Goal: Task Accomplishment & Management: Manage account settings

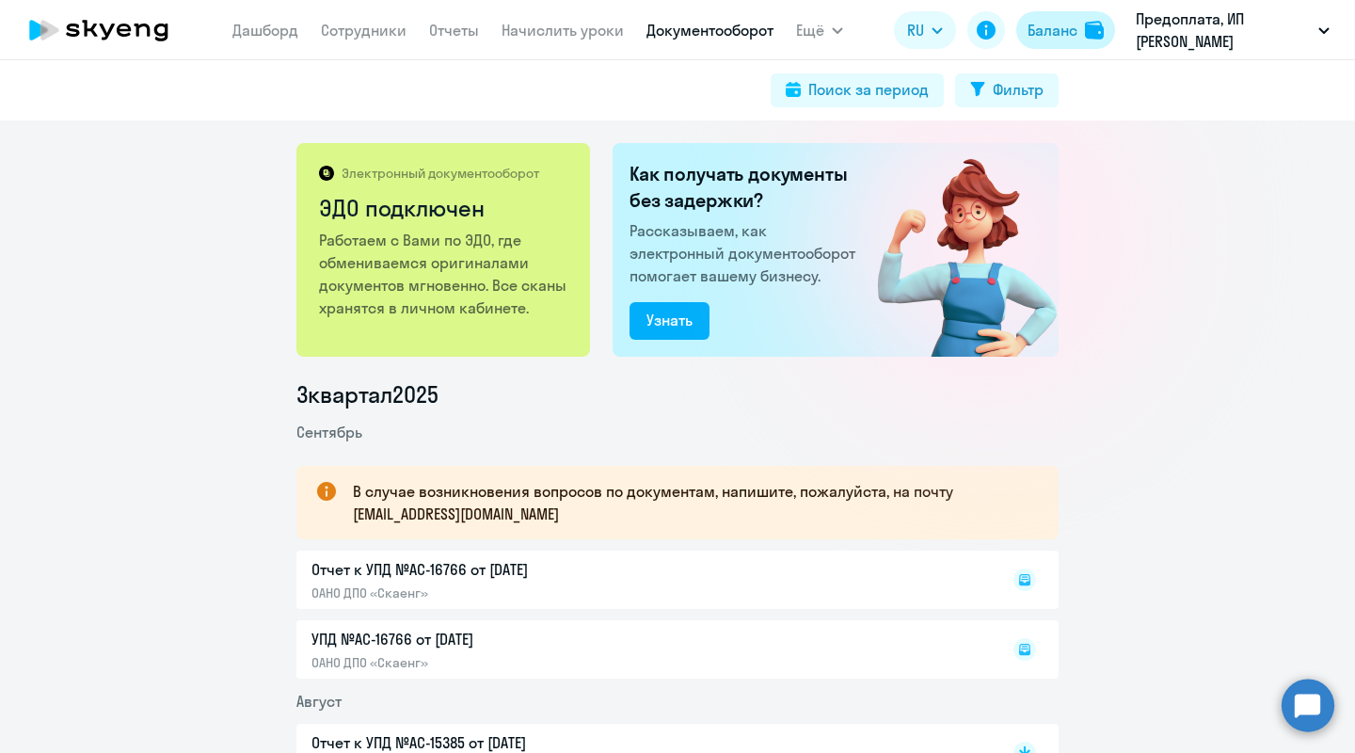
click at [1047, 39] on div "Баланс" at bounding box center [1053, 30] width 50 height 23
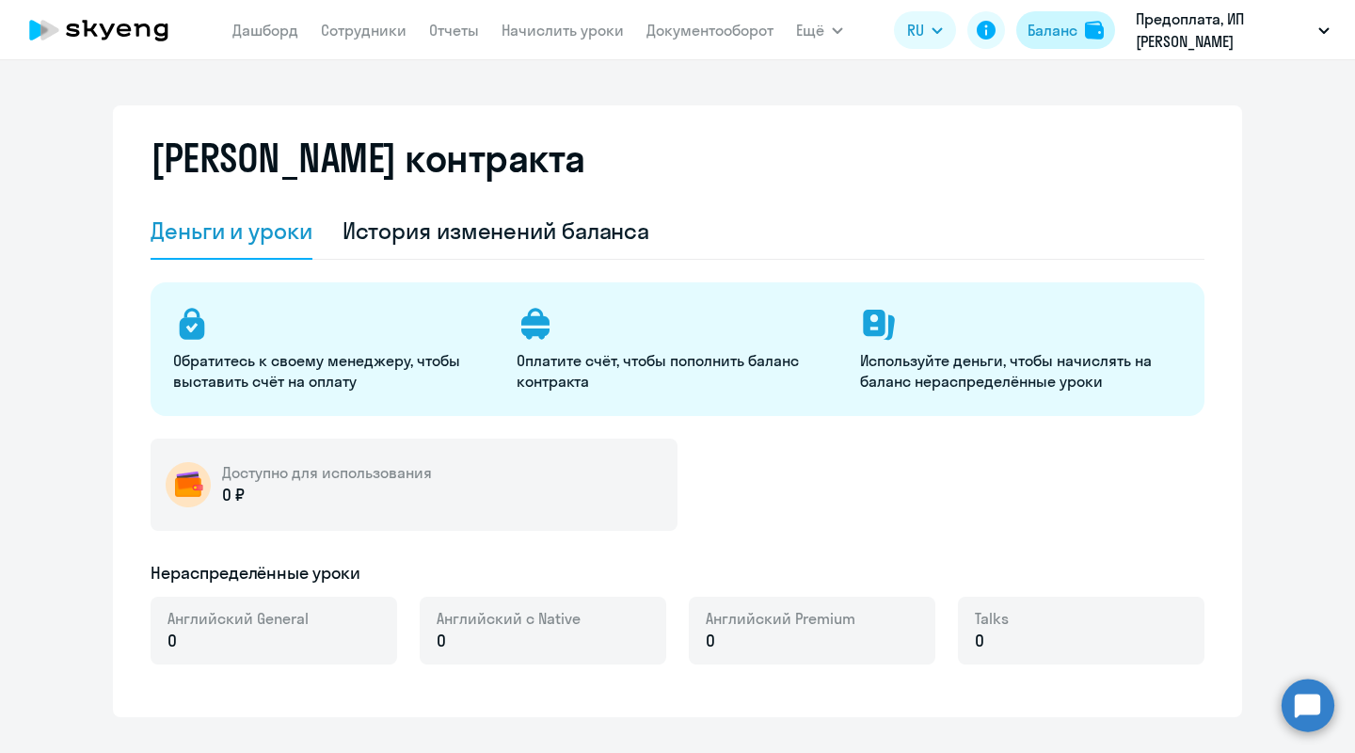
select select "english_adult_not_native_speaker"
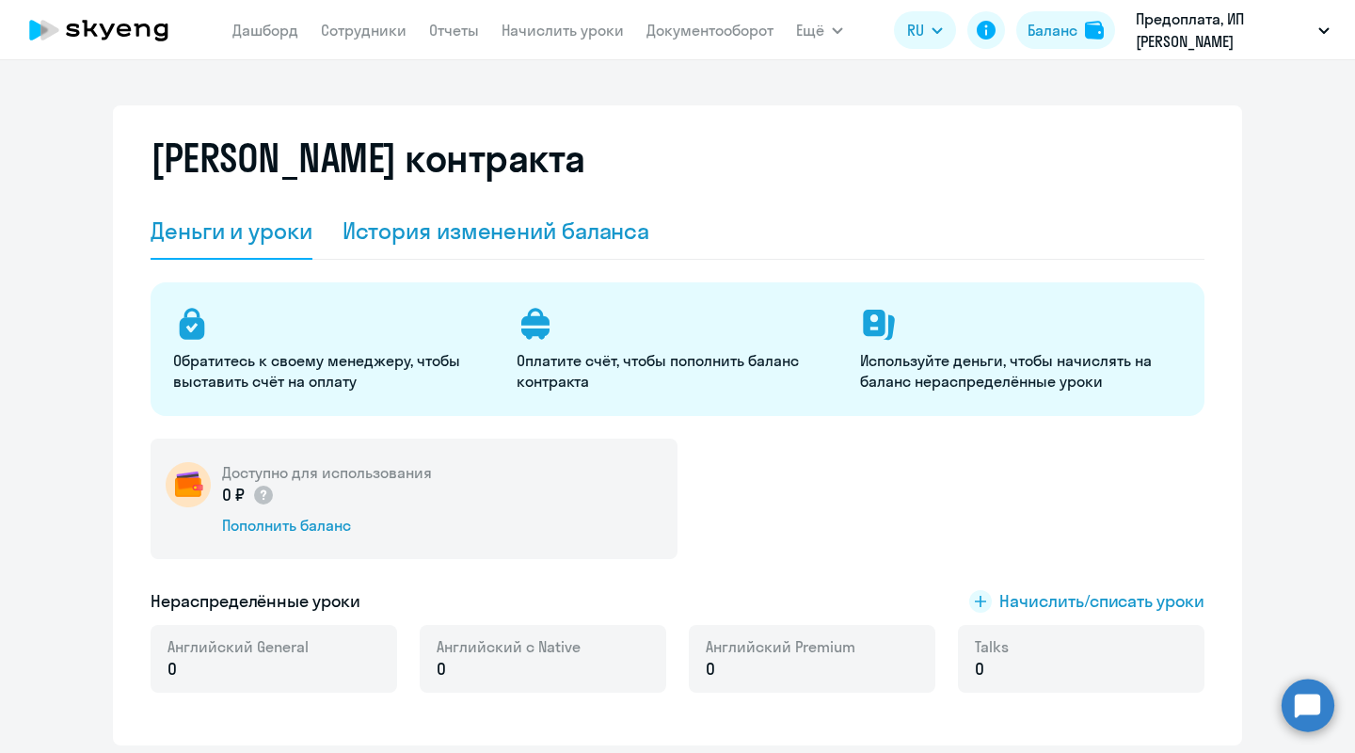
click at [478, 231] on div "История изменений баланса" at bounding box center [497, 231] width 308 height 30
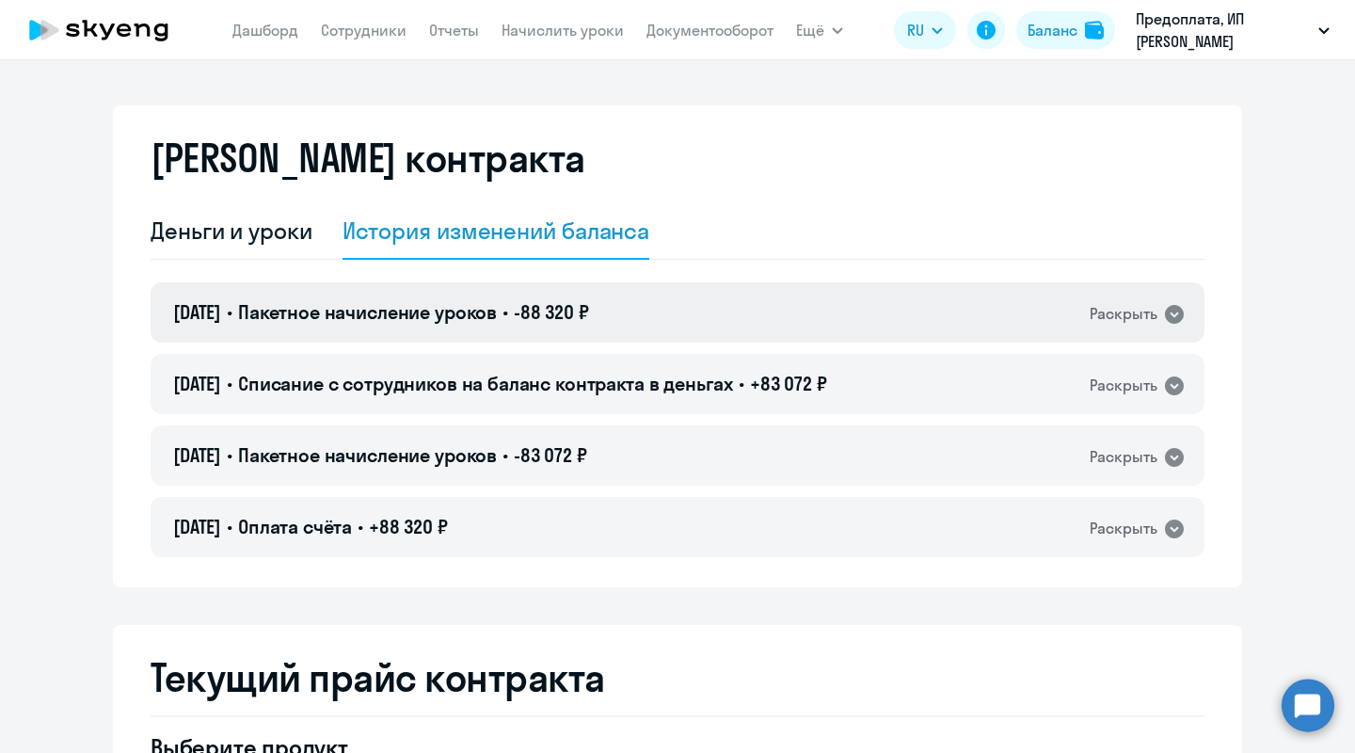
click at [1179, 312] on icon at bounding box center [1174, 314] width 19 height 19
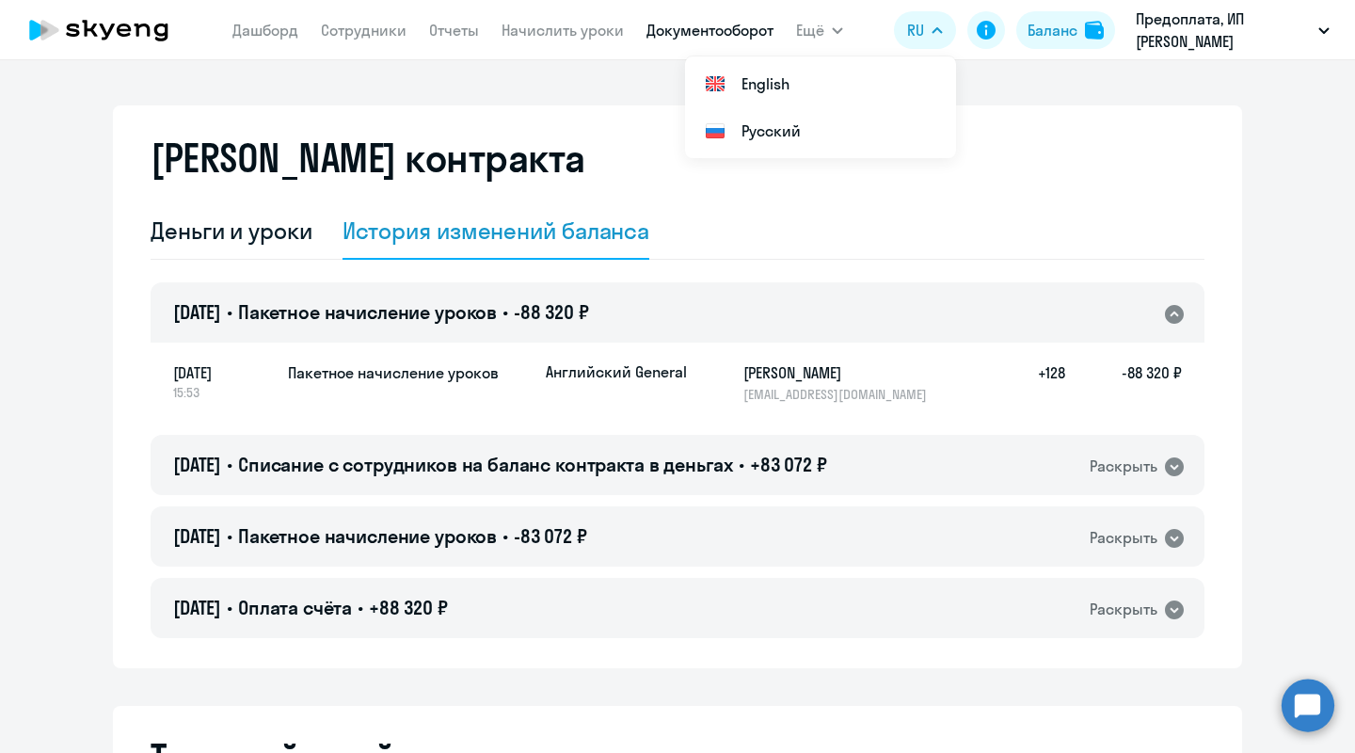
click at [750, 28] on link "Документооборот" at bounding box center [710, 30] width 127 height 19
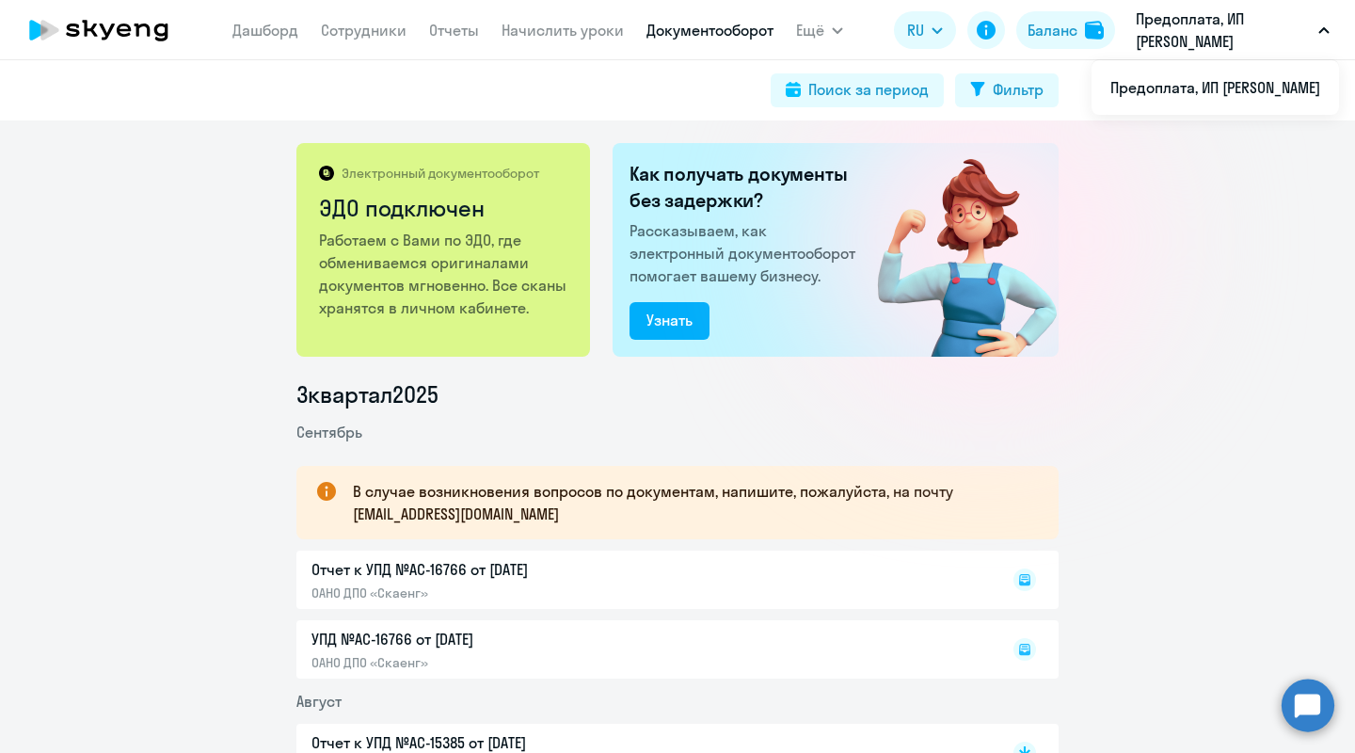
click at [1318, 34] on button "Предоплата, ИП [PERSON_NAME]" at bounding box center [1233, 30] width 213 height 45
click at [1185, 86] on li "Предоплата, ИП [PERSON_NAME]" at bounding box center [1216, 87] width 248 height 47
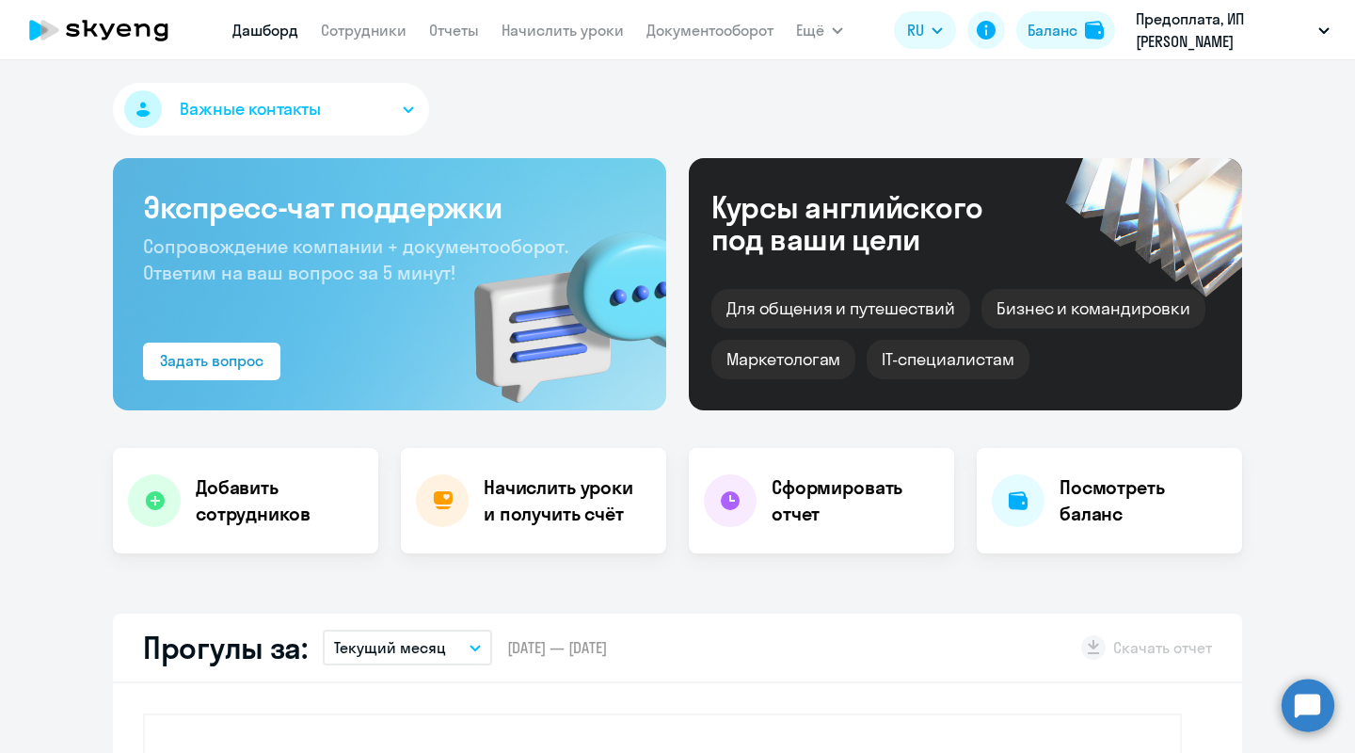
select select "30"
click at [248, 87] on button "Важные контакты" at bounding box center [271, 109] width 316 height 53
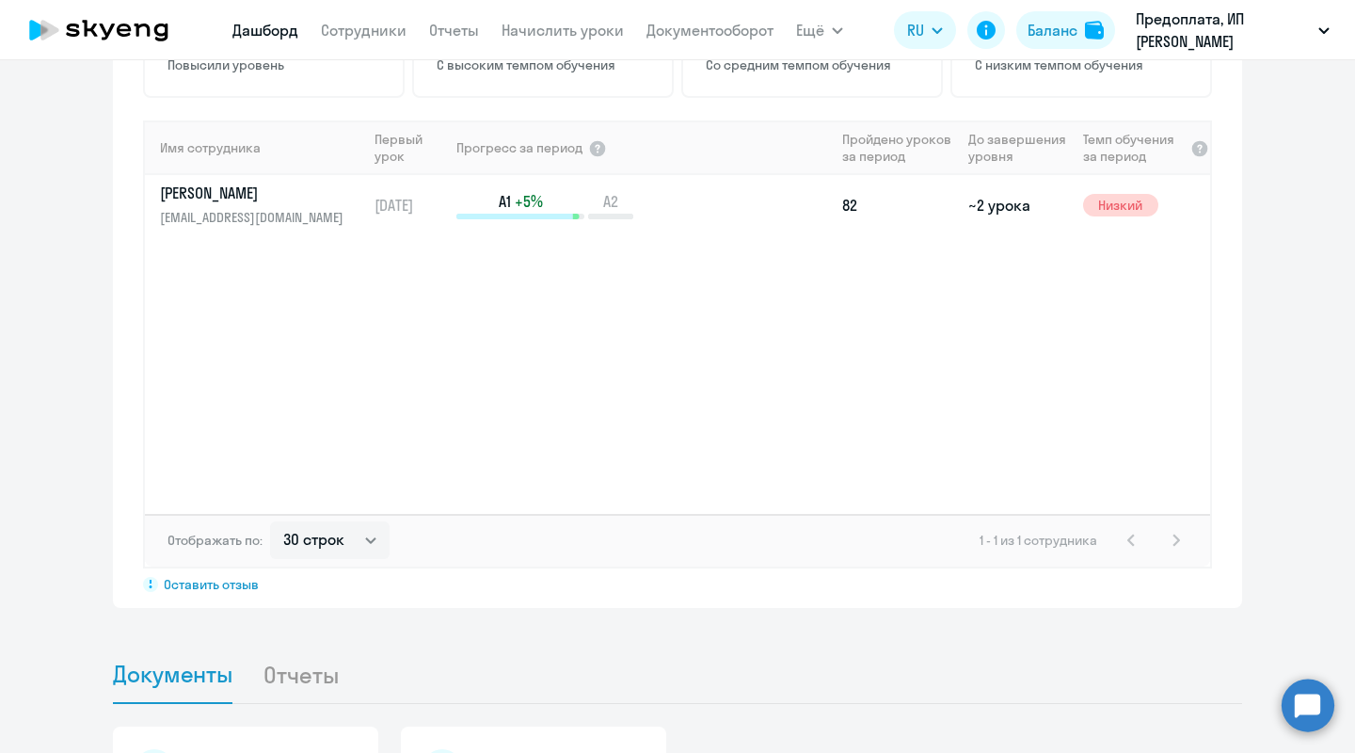
scroll to position [1301, 0]
click at [989, 204] on td "~2 урока" at bounding box center [1018, 201] width 114 height 60
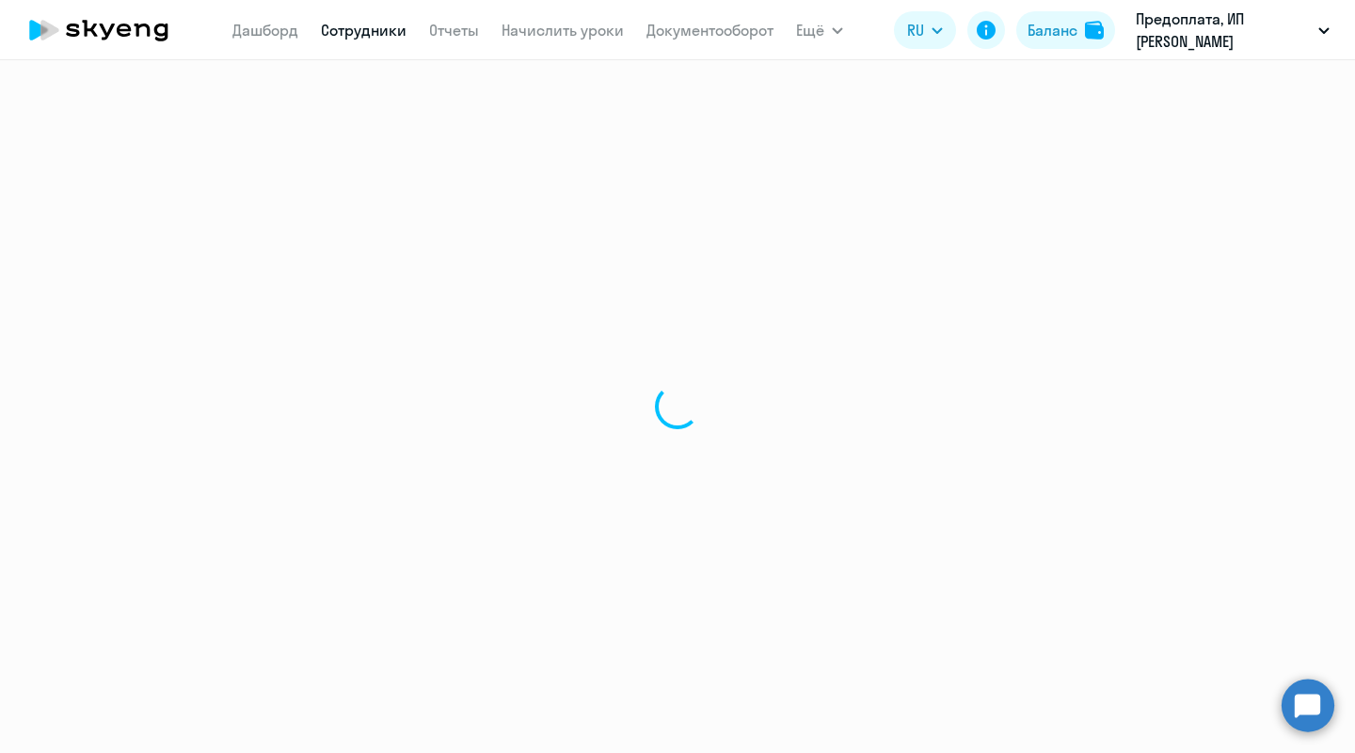
select select "english"
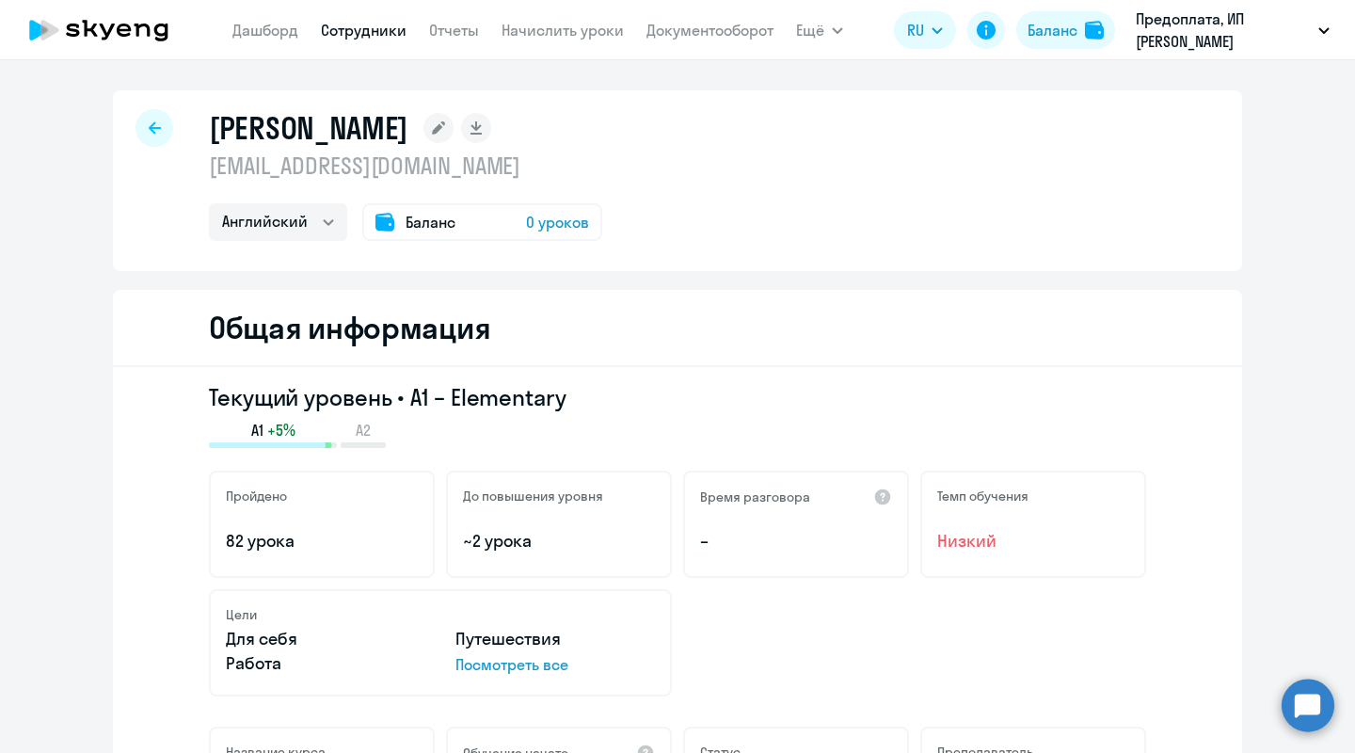
click at [533, 223] on span "0 уроков" at bounding box center [557, 222] width 63 height 23
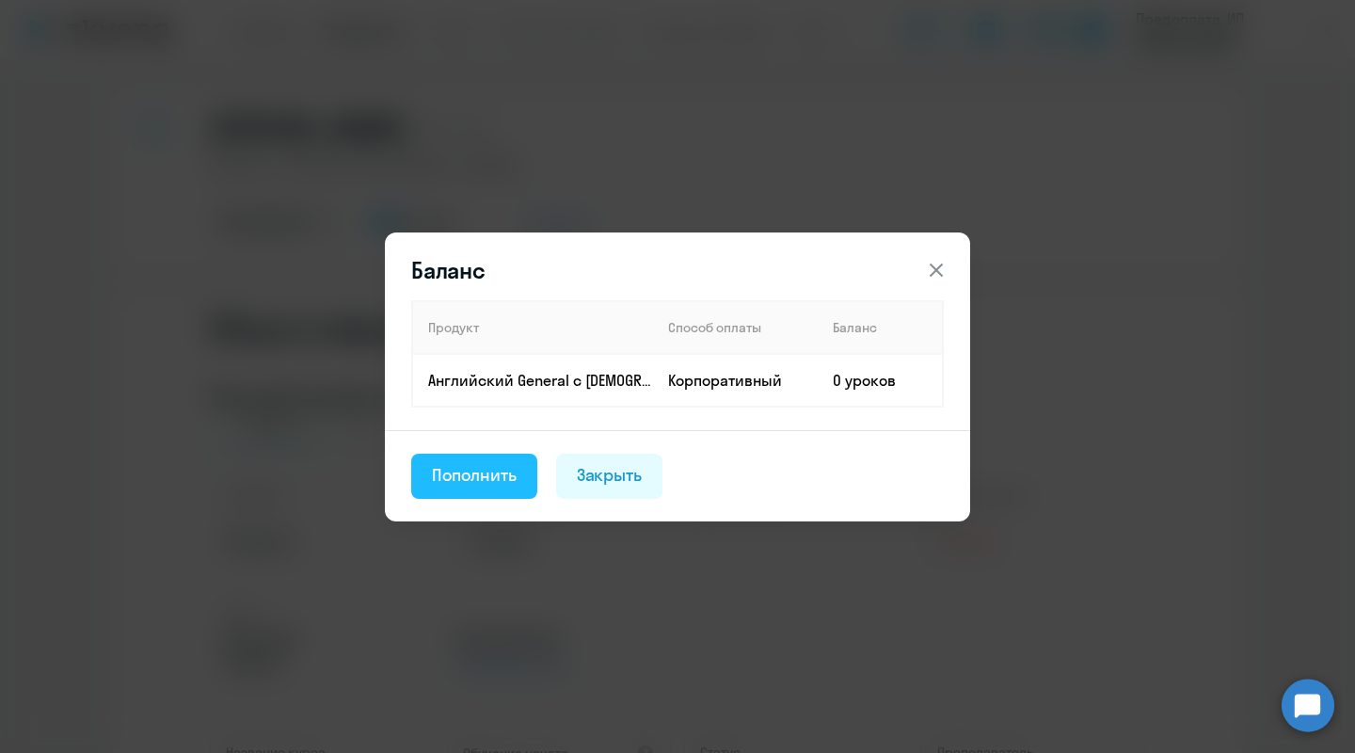
click at [444, 478] on div "Пополнить" at bounding box center [474, 475] width 85 height 24
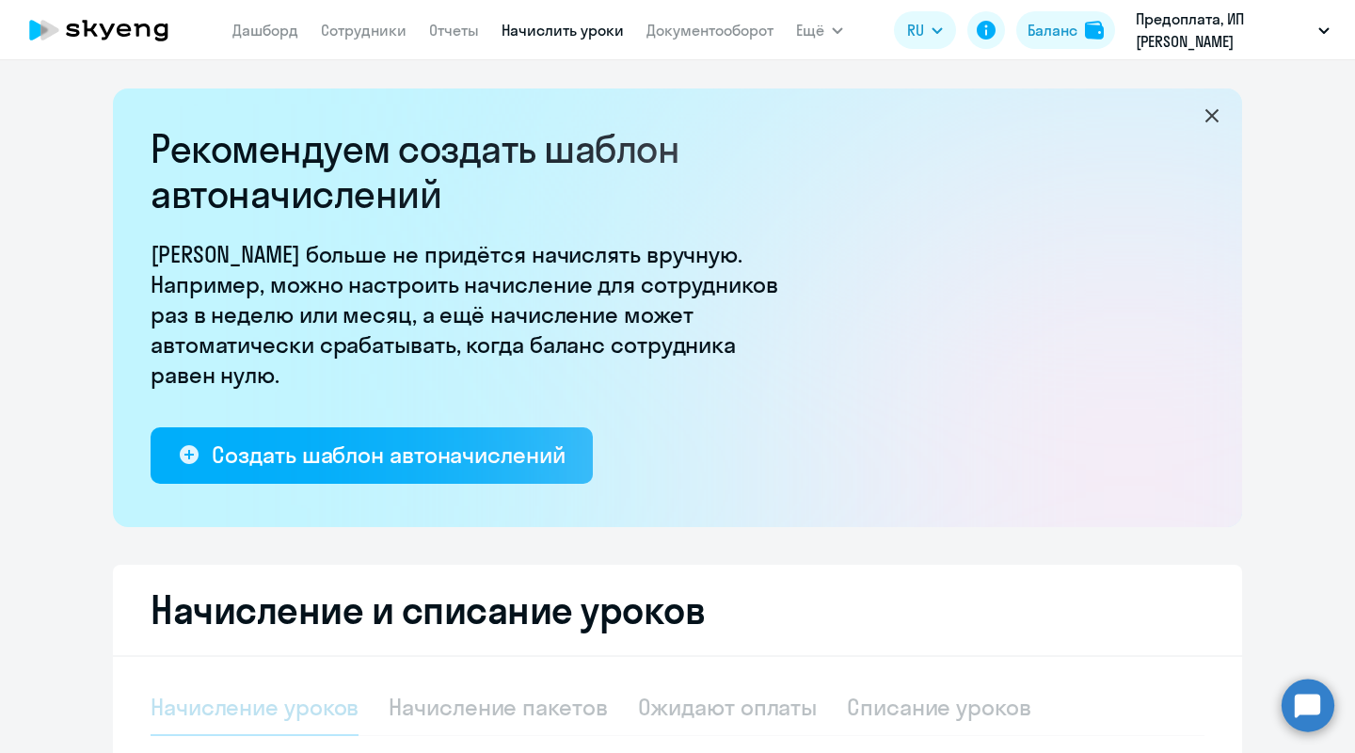
select select "10"
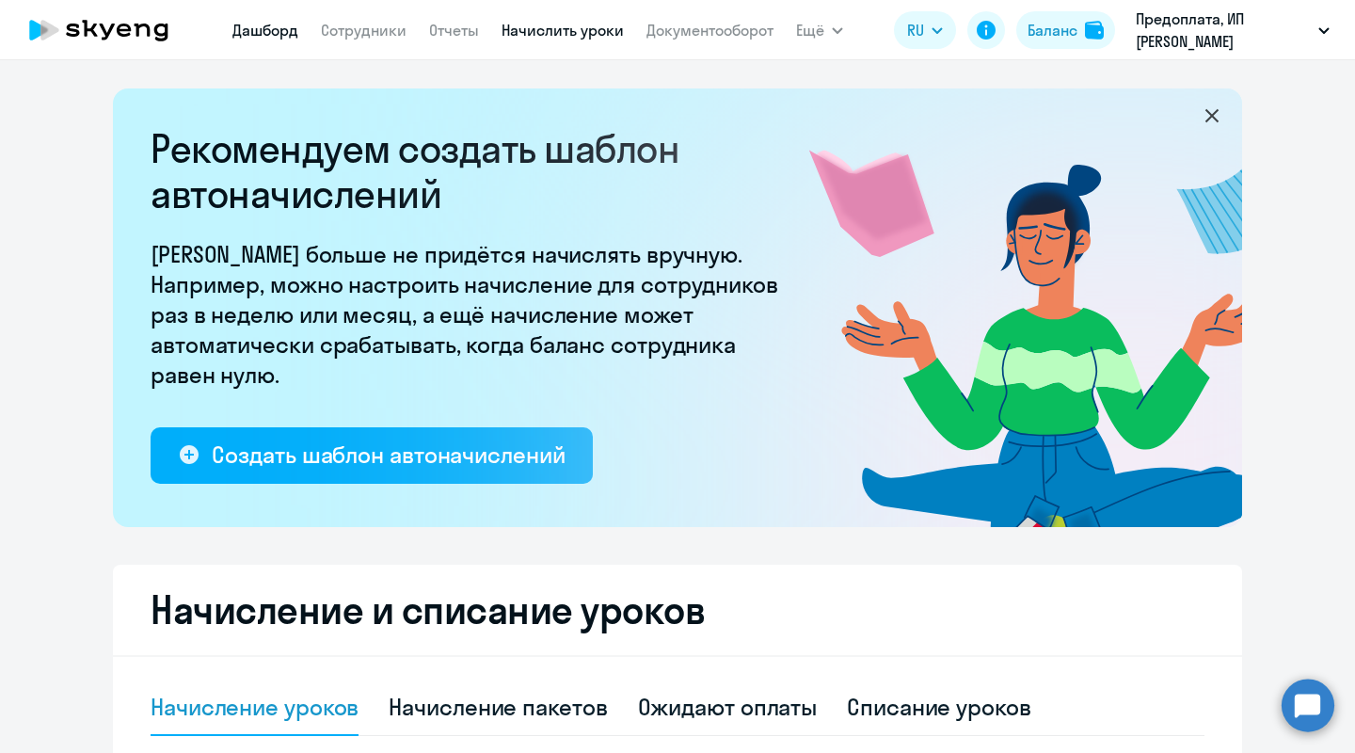
click at [263, 39] on link "Дашборд" at bounding box center [265, 30] width 66 height 19
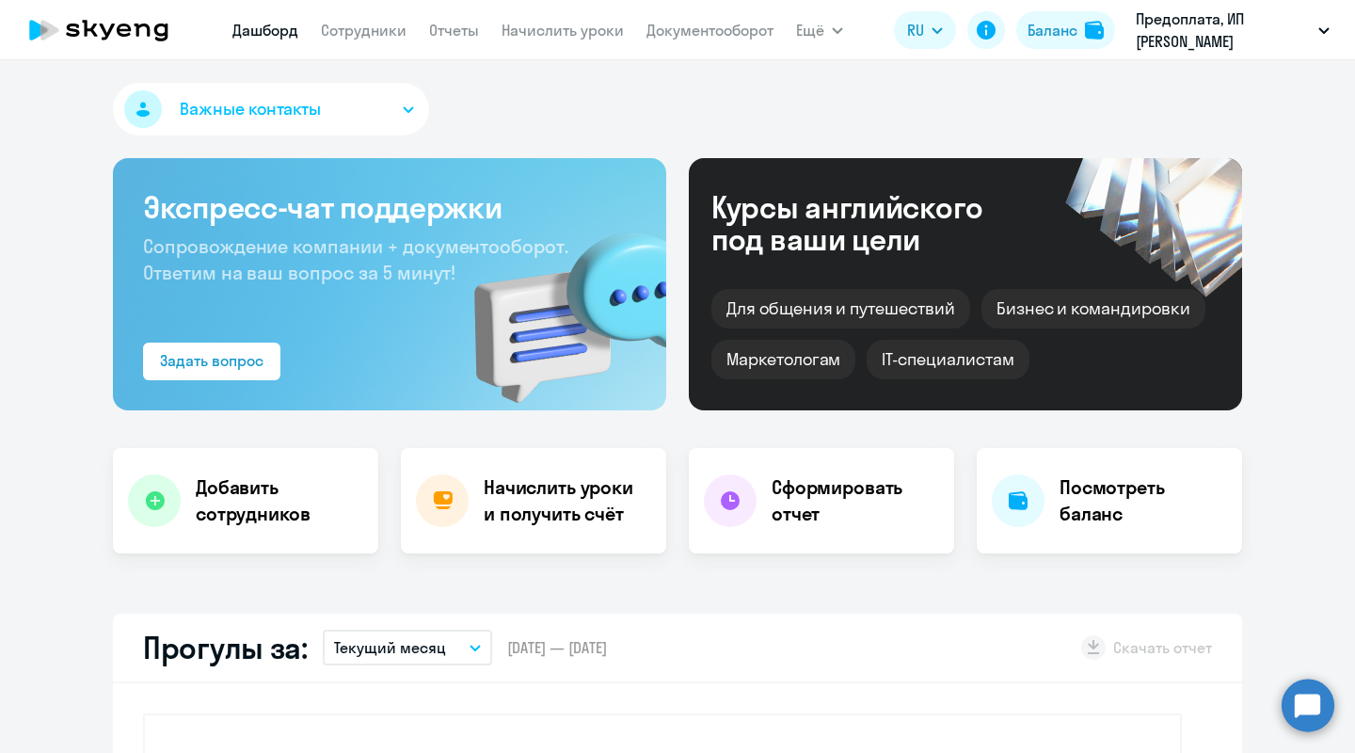
select select "30"
click at [984, 28] on icon at bounding box center [986, 30] width 19 height 19
click at [434, 26] on link "Отчеты" at bounding box center [454, 30] width 50 height 19
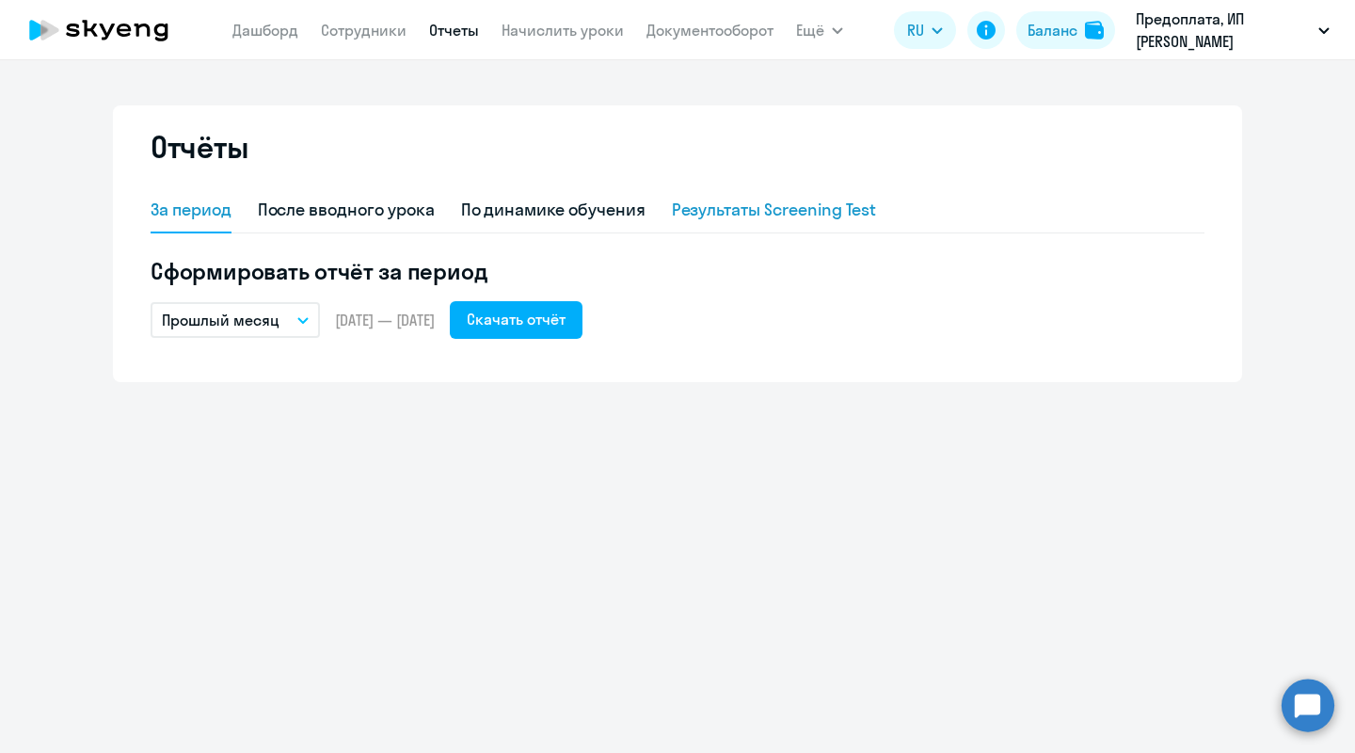
click at [741, 209] on div "Результаты Screening Test" at bounding box center [774, 210] width 205 height 24
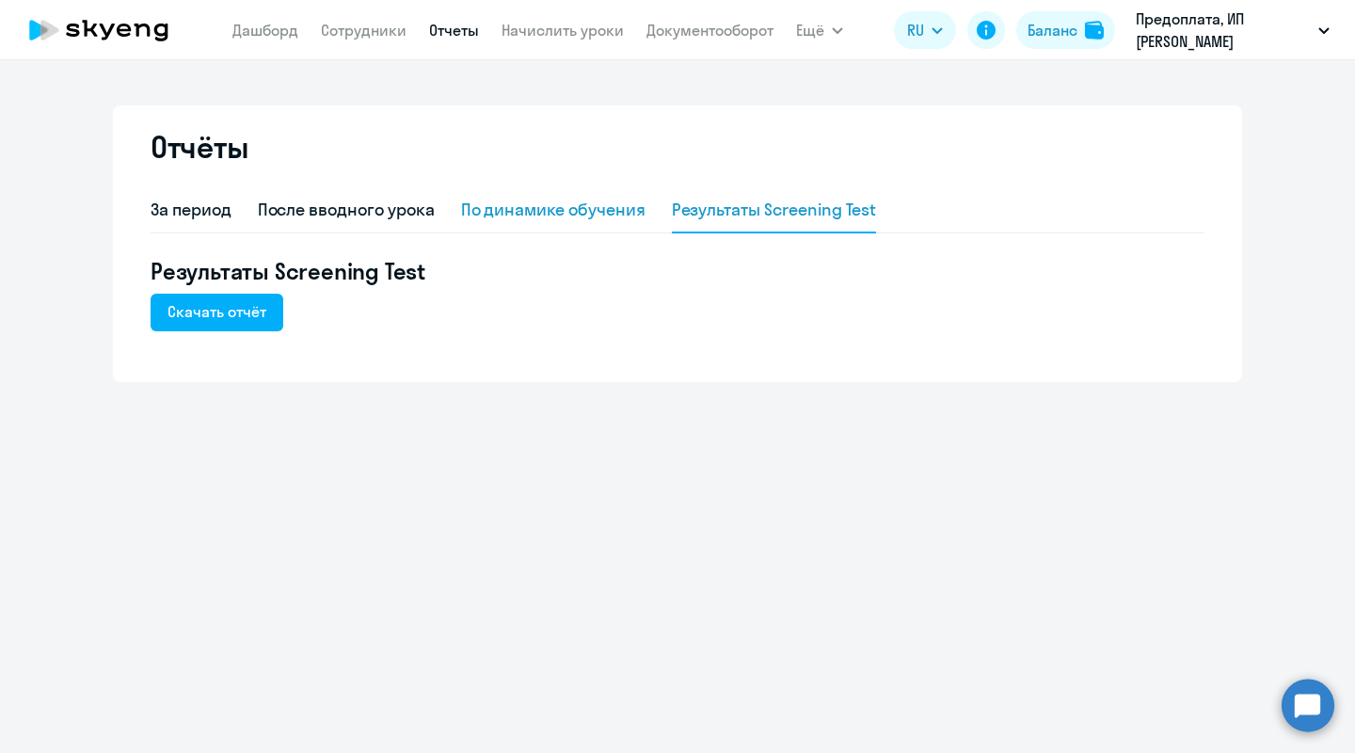
click at [604, 212] on div "По динамике обучения" at bounding box center [553, 210] width 184 height 24
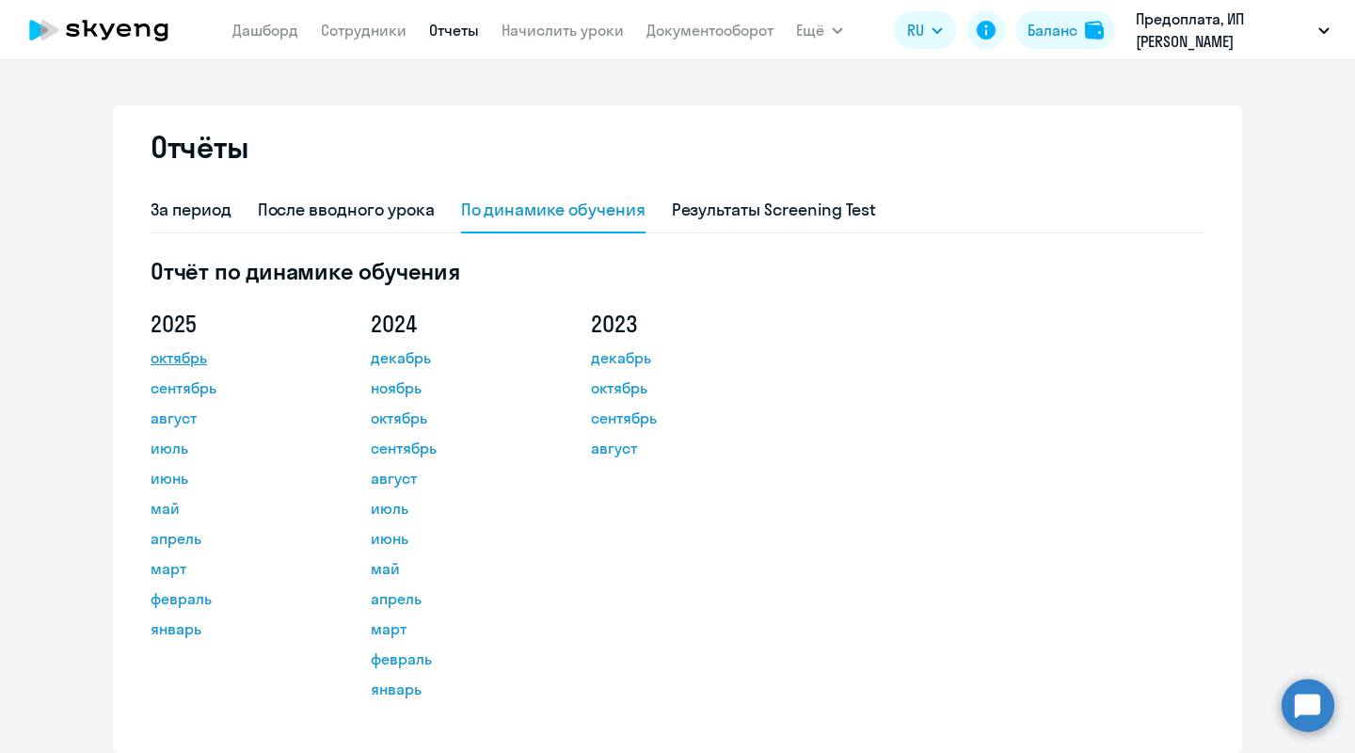
click at [202, 359] on link "октябрь" at bounding box center [235, 357] width 169 height 23
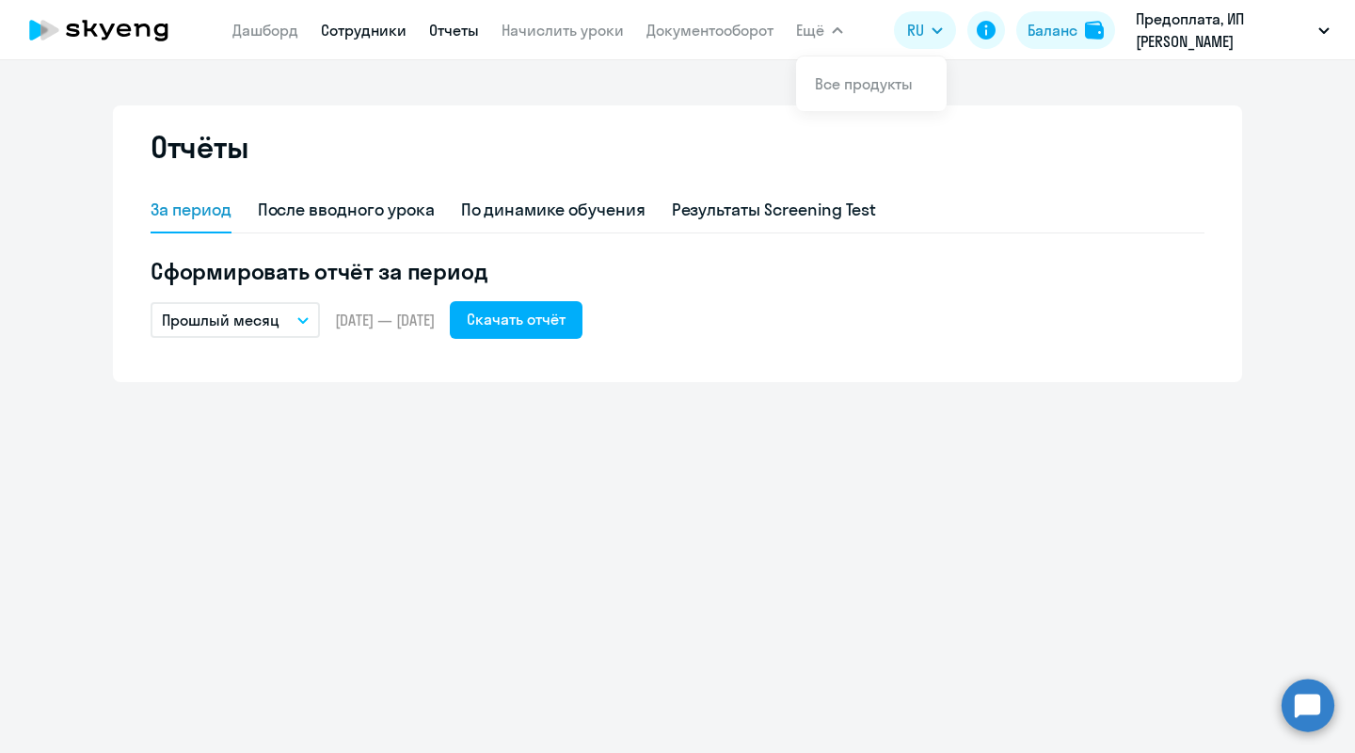
click at [366, 26] on link "Сотрудники" at bounding box center [364, 30] width 86 height 19
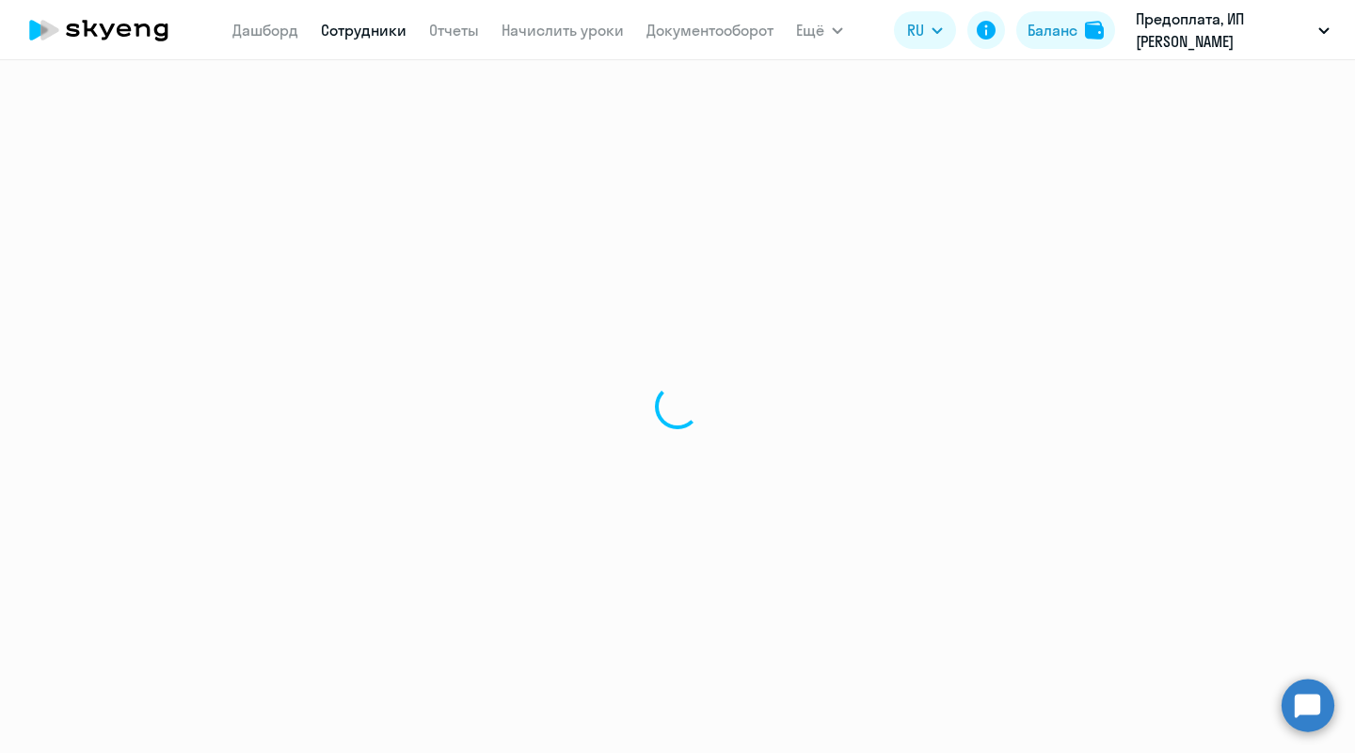
select select "30"
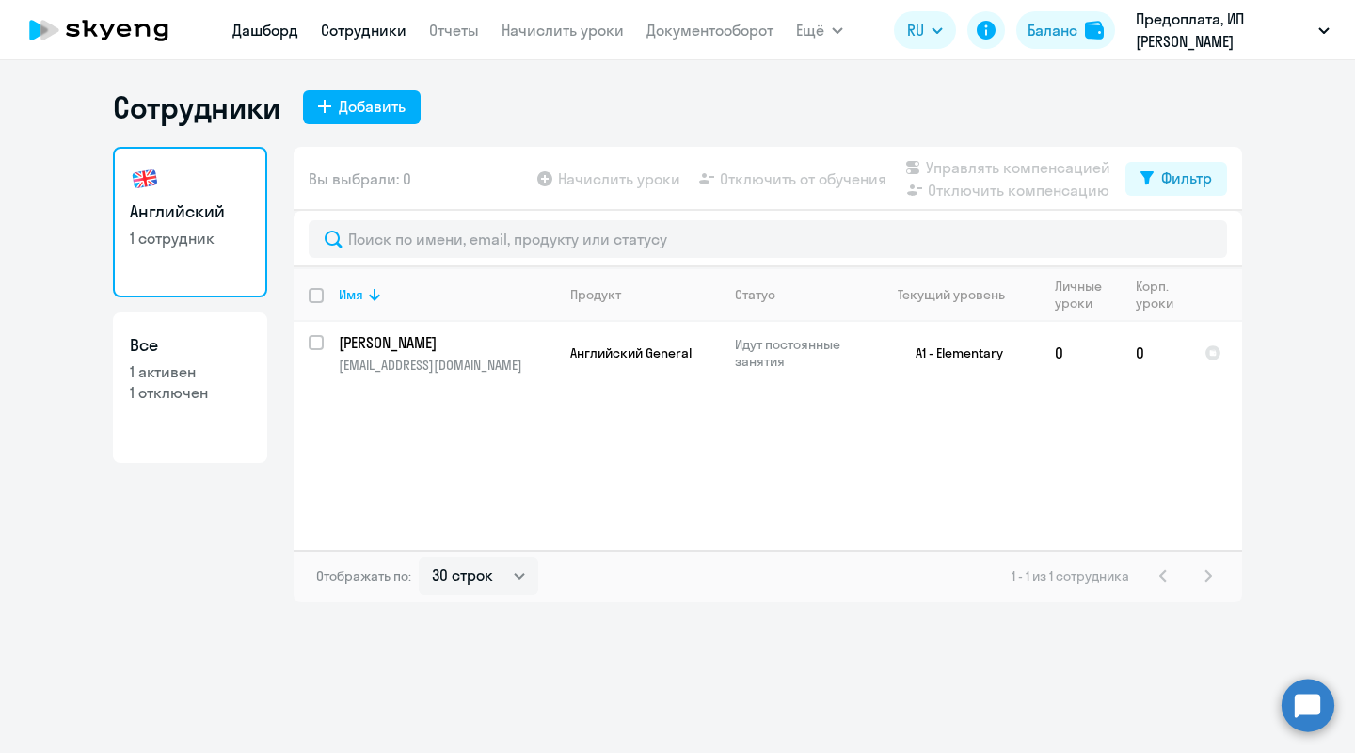
click at [261, 27] on link "Дашборд" at bounding box center [265, 30] width 66 height 19
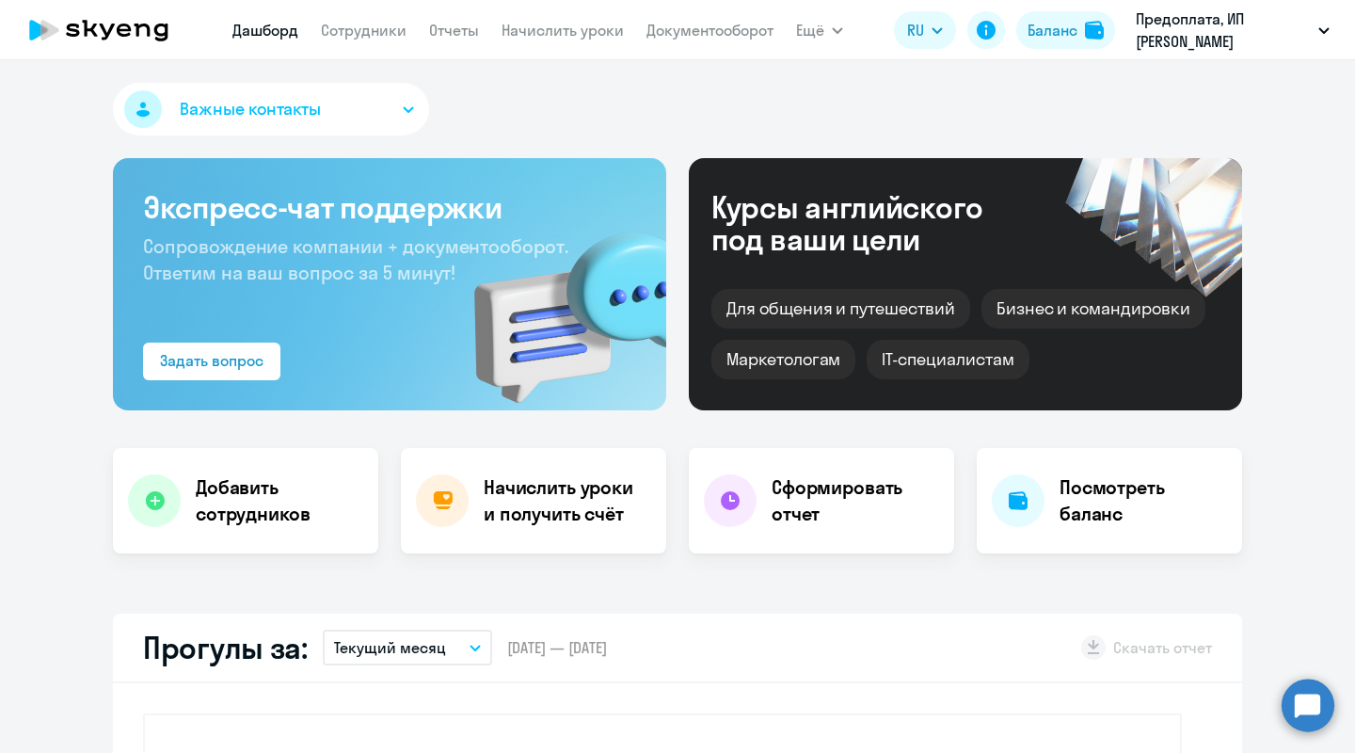
select select "30"
click at [375, 103] on button "Важные контакты" at bounding box center [271, 109] width 316 height 53
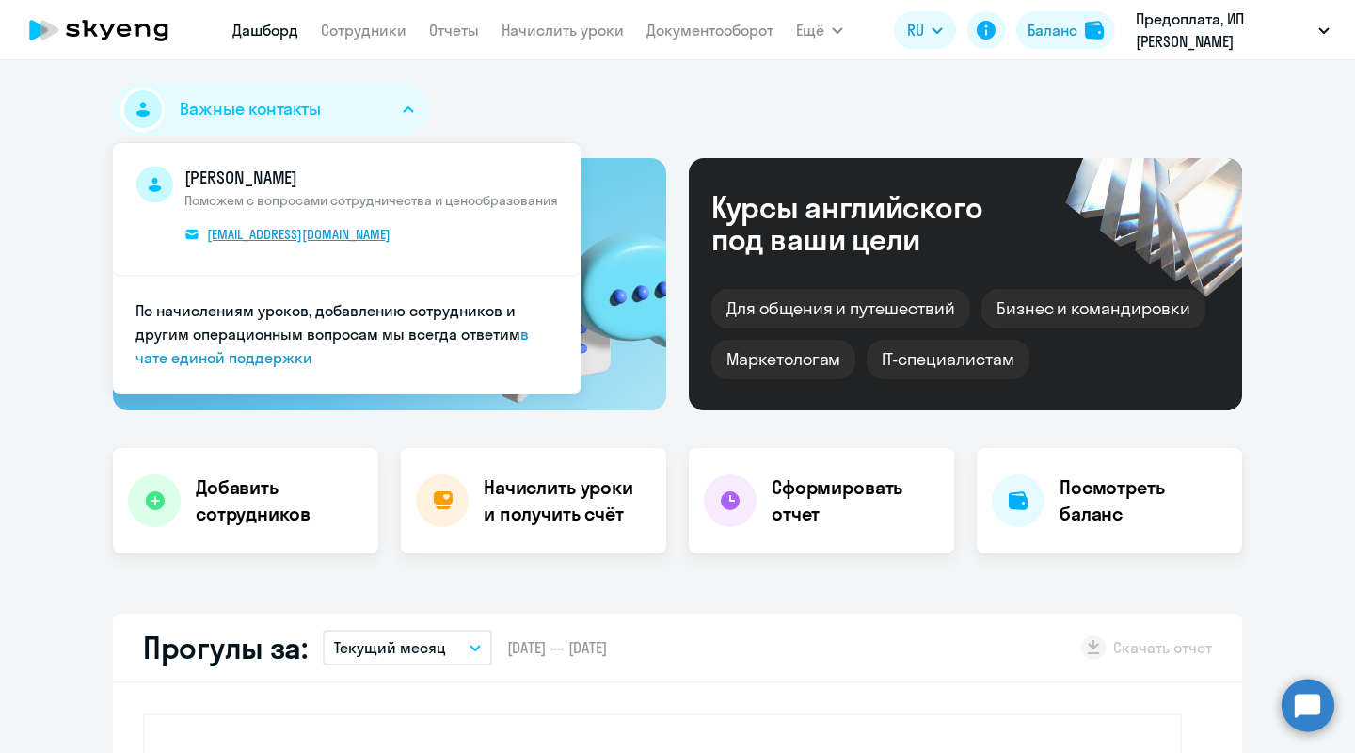
click at [307, 233] on span "[EMAIL_ADDRESS][DOMAIN_NAME]" at bounding box center [299, 234] width 184 height 17
click at [1047, 42] on button "Баланс" at bounding box center [1065, 30] width 99 height 38
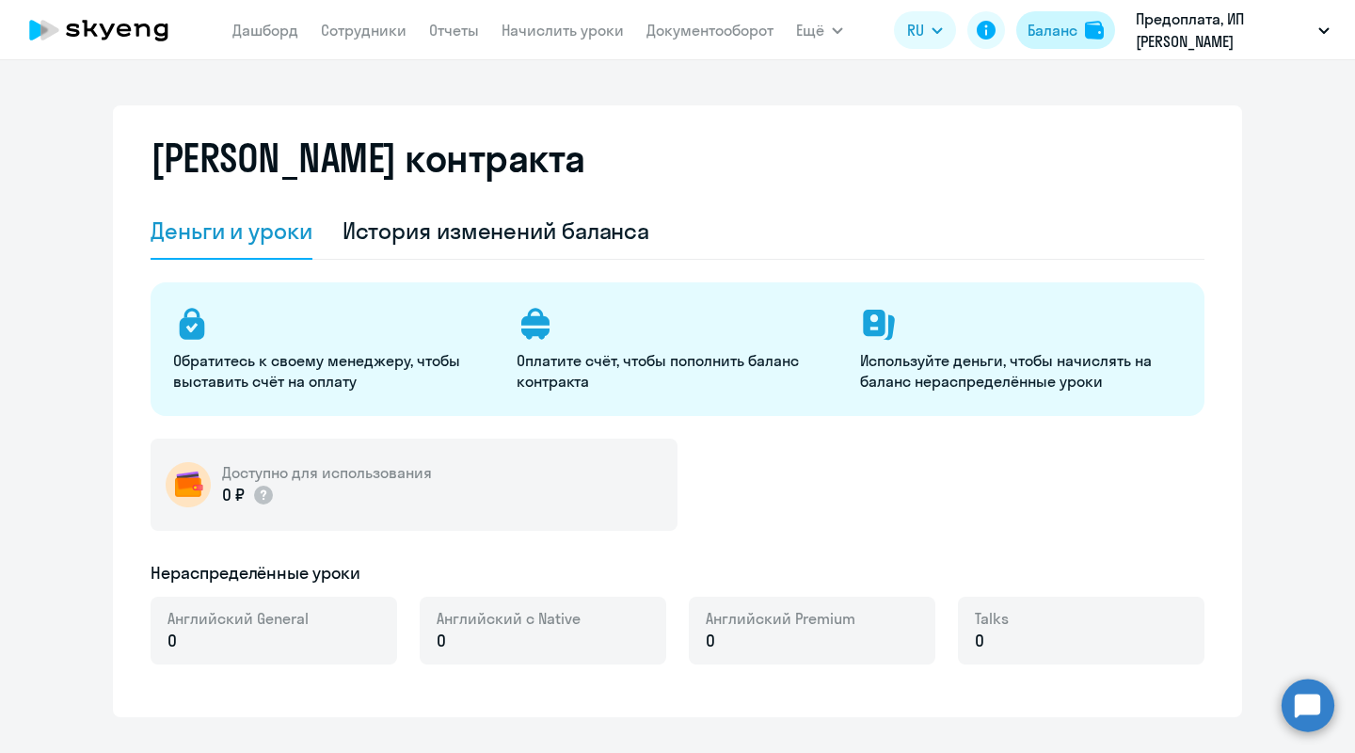
select select "english_adult_not_native_speaker"
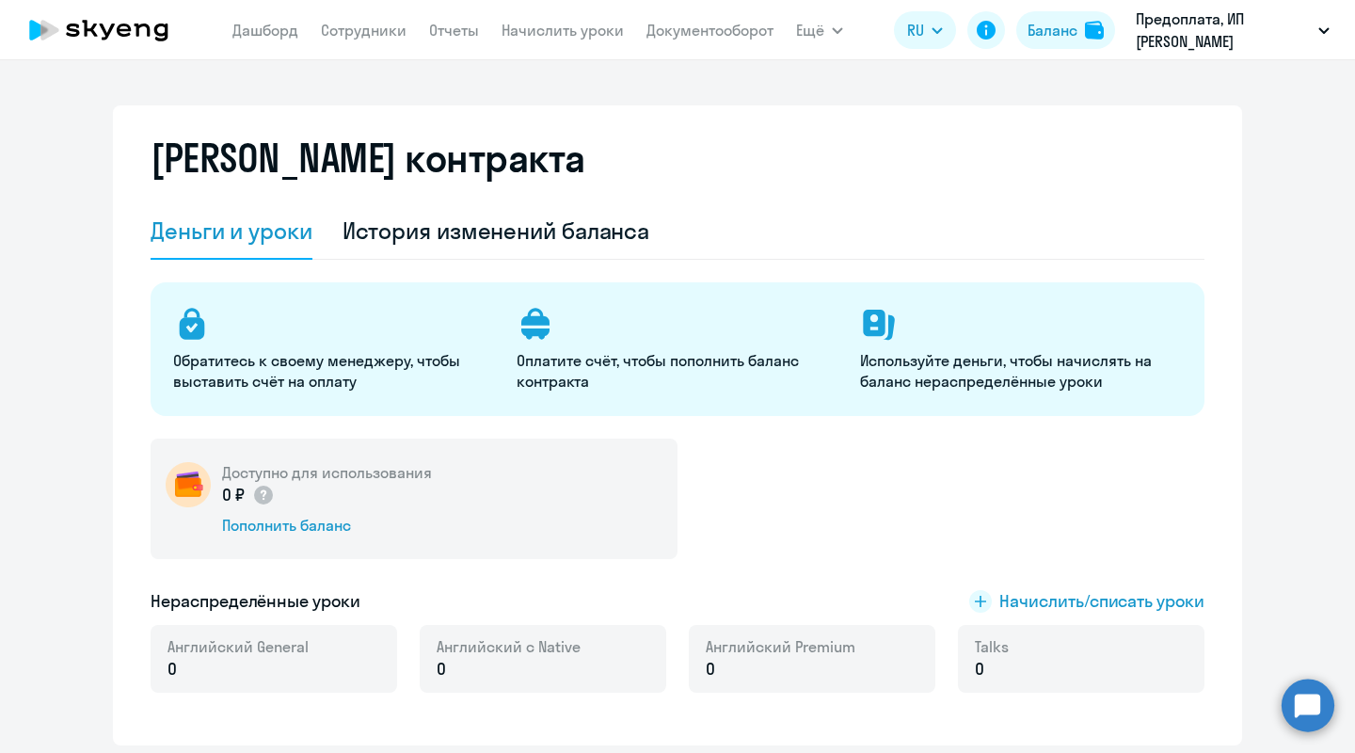
click at [251, 377] on p "Обратитесь к своему менеджеру, чтобы выставить счёт на оплату" at bounding box center [333, 370] width 321 height 41
click at [96, 38] on icon at bounding box center [99, 30] width 166 height 47
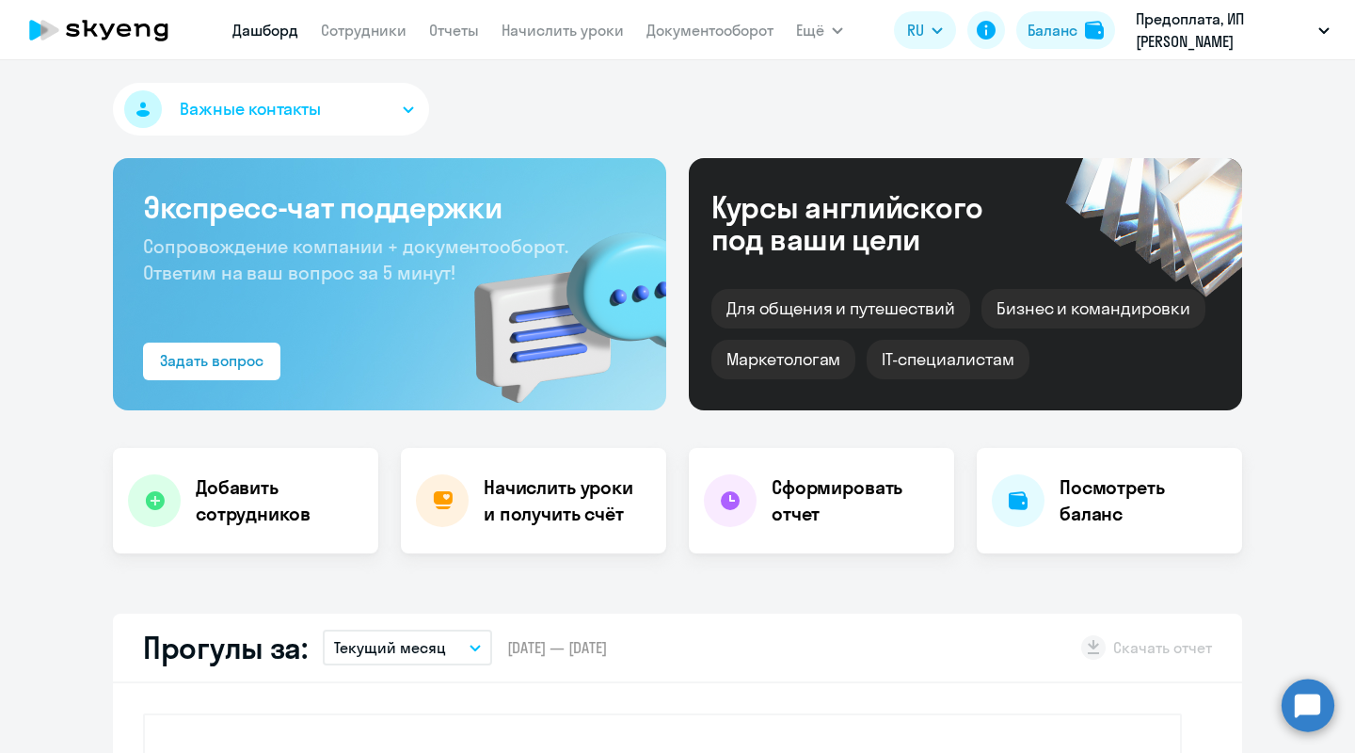
select select "30"
click at [452, 35] on link "Отчеты" at bounding box center [454, 30] width 50 height 19
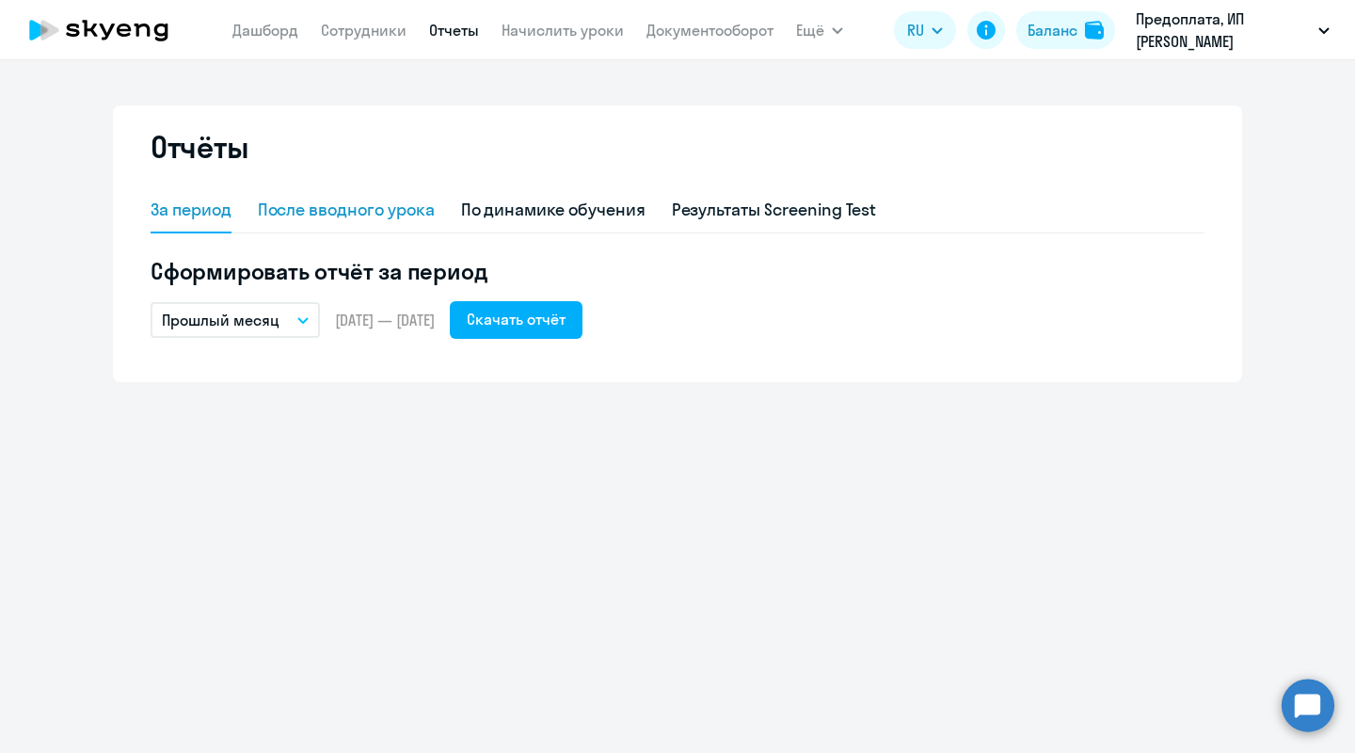
click at [361, 214] on div "После вводного урока" at bounding box center [346, 210] width 177 height 24
select select "10"
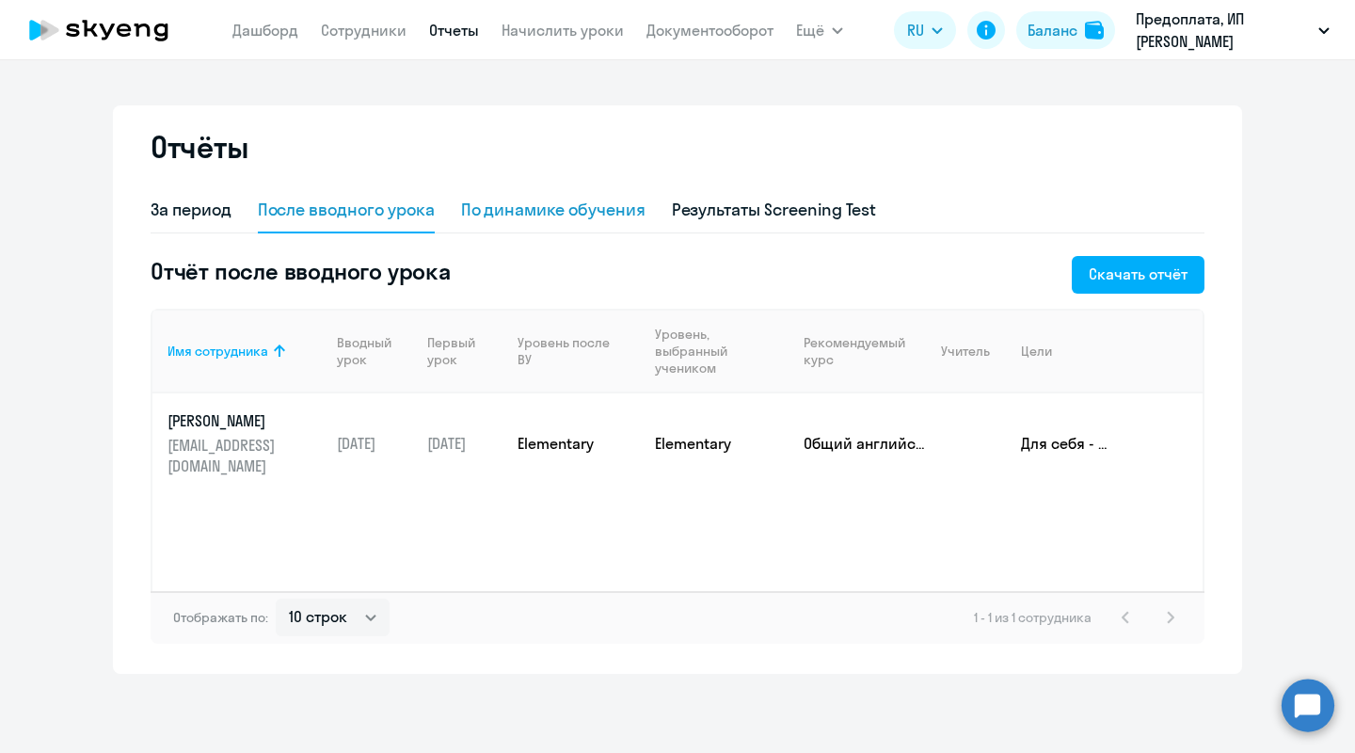
click at [543, 213] on div "По динамике обучения" at bounding box center [553, 210] width 184 height 24
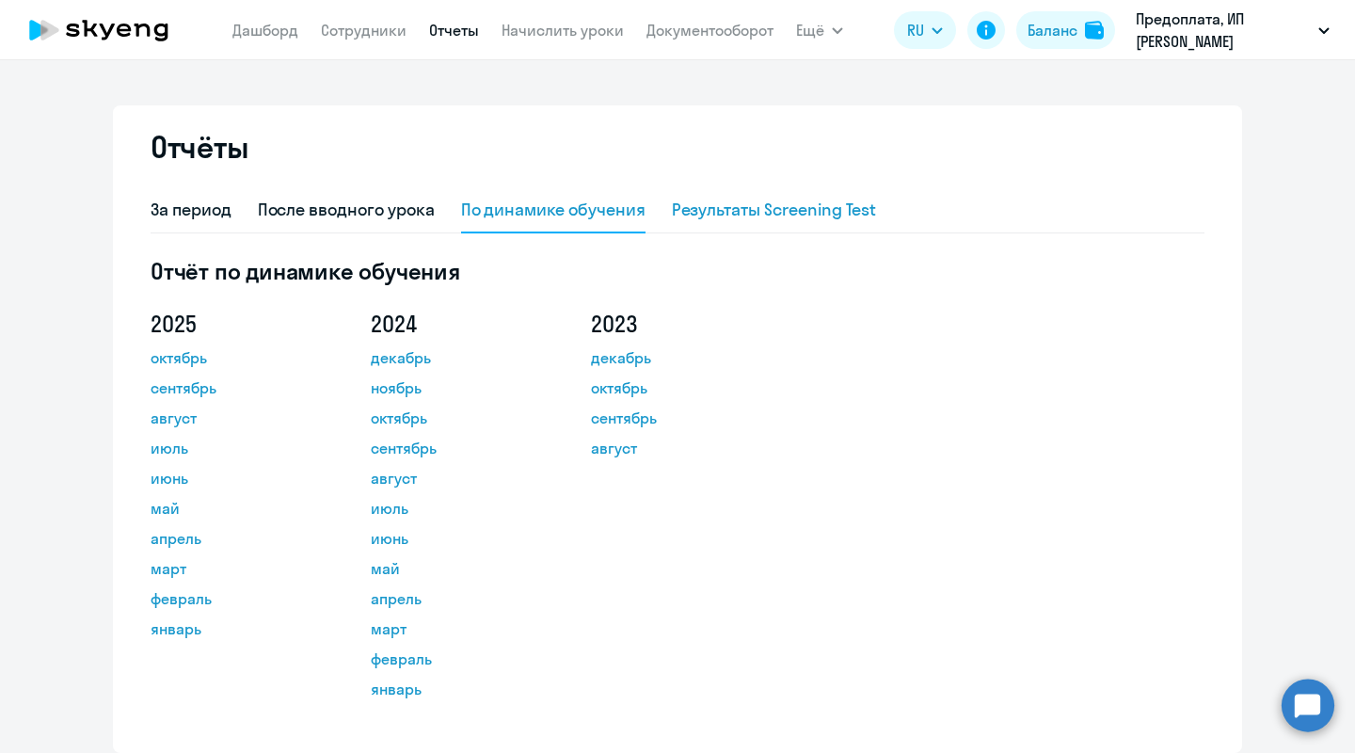
click at [677, 205] on div "Результаты Screening Test" at bounding box center [774, 210] width 205 height 24
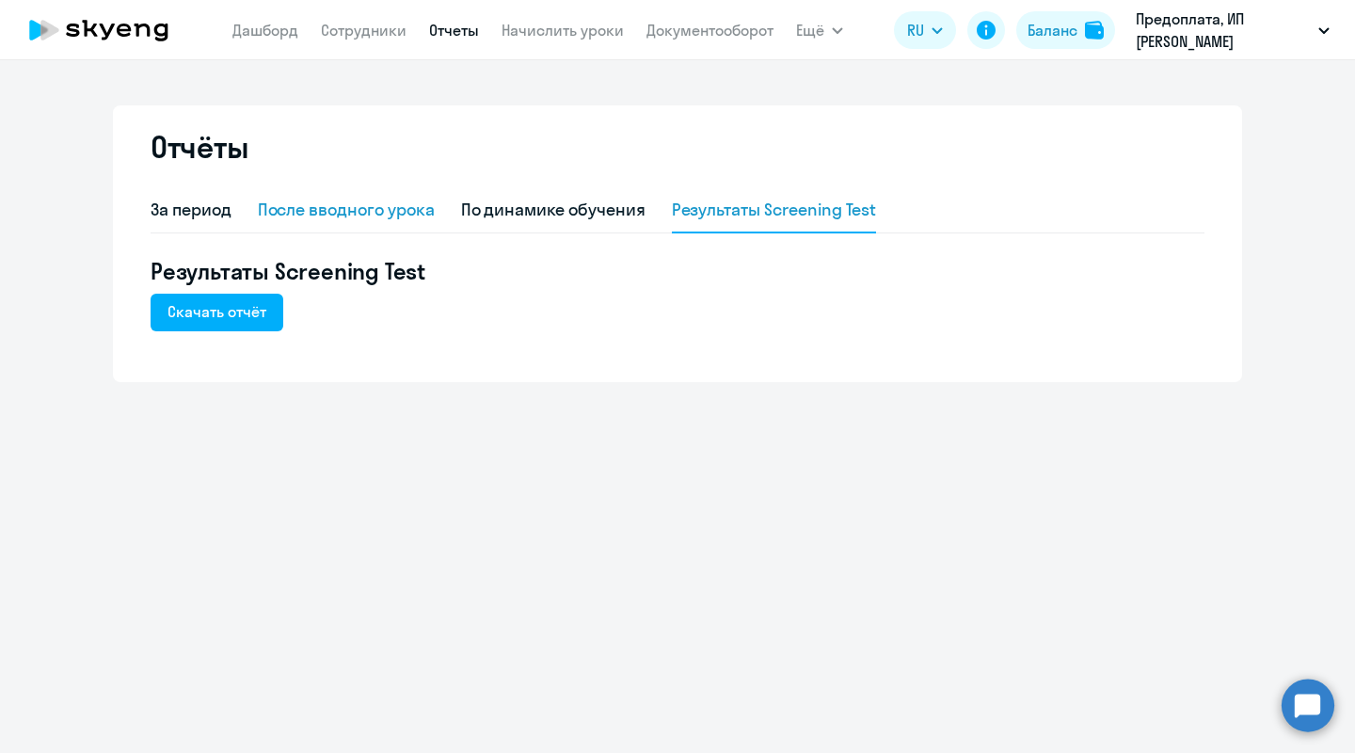
click at [346, 215] on div "После вводного урока" at bounding box center [346, 210] width 177 height 24
select select "10"
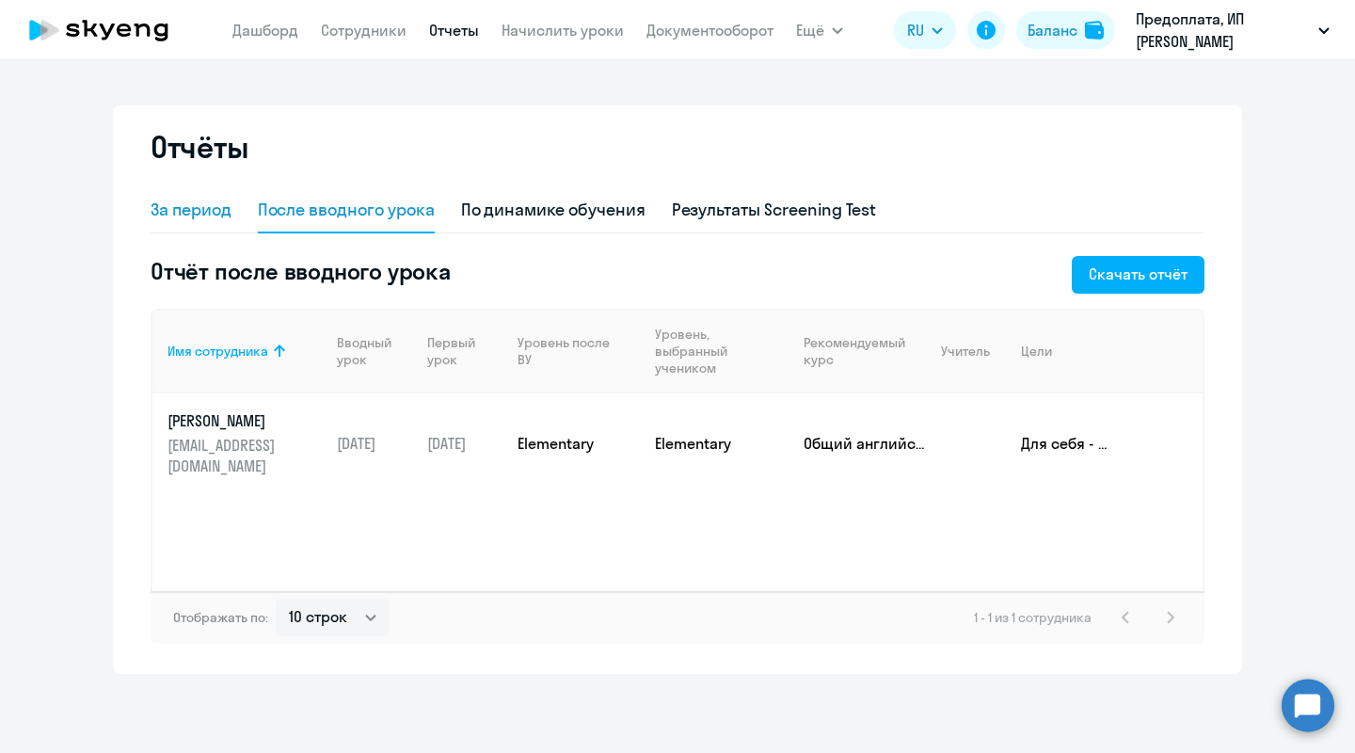
click at [202, 212] on div "За период" at bounding box center [191, 210] width 81 height 24
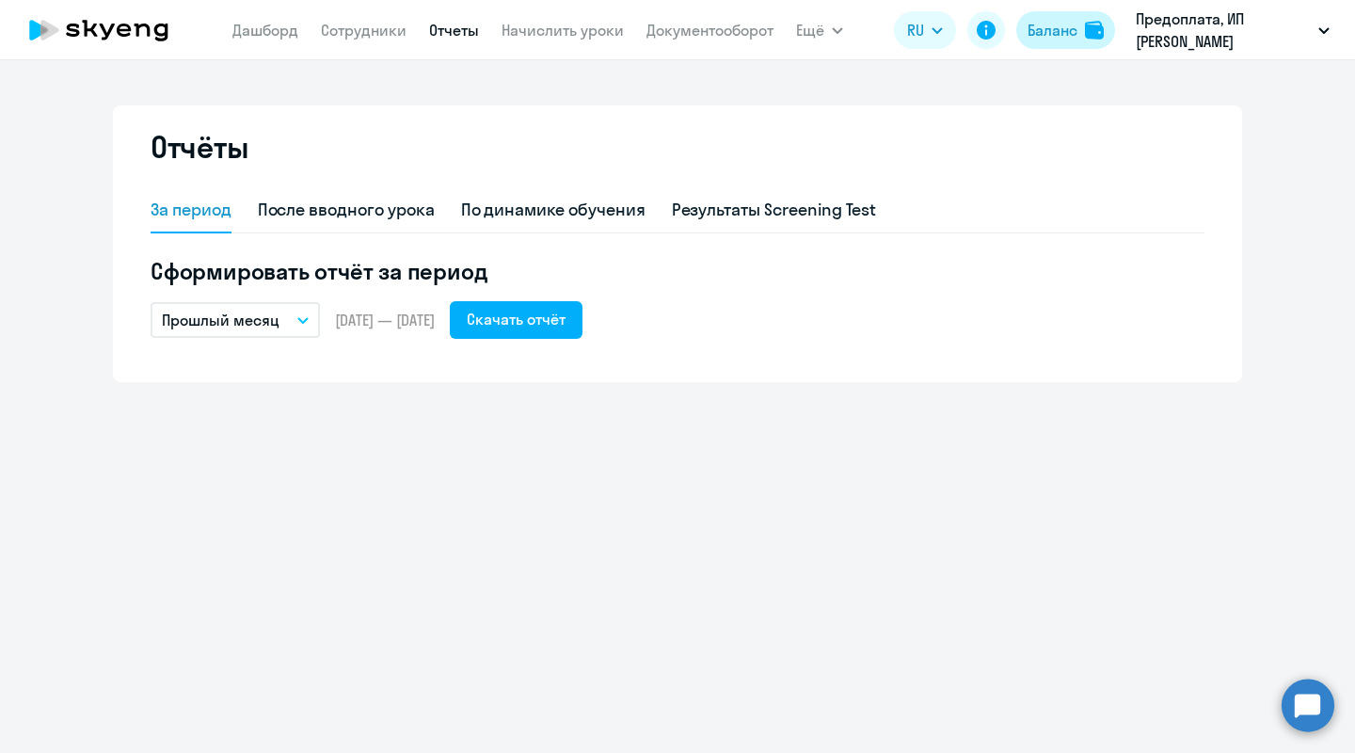
click at [1048, 28] on div "Баланс" at bounding box center [1053, 30] width 50 height 23
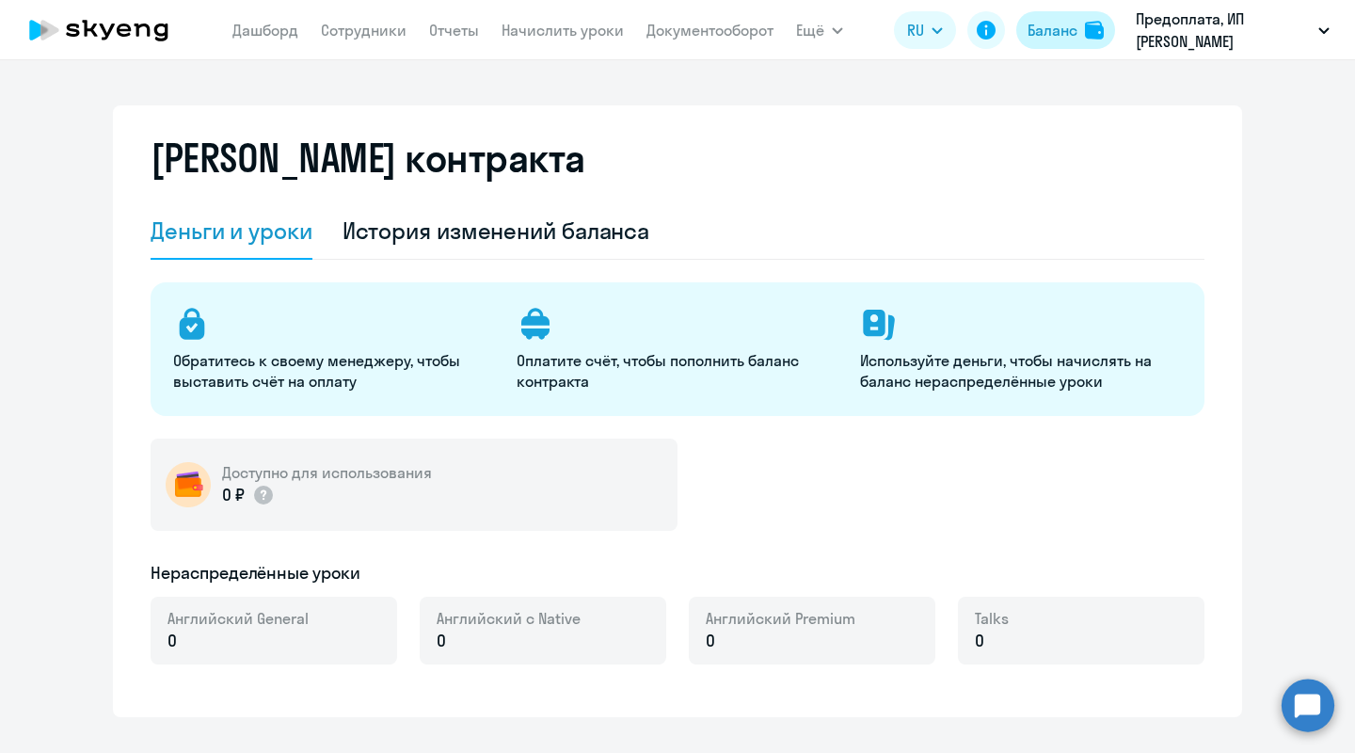
select select "english_adult_not_native_speaker"
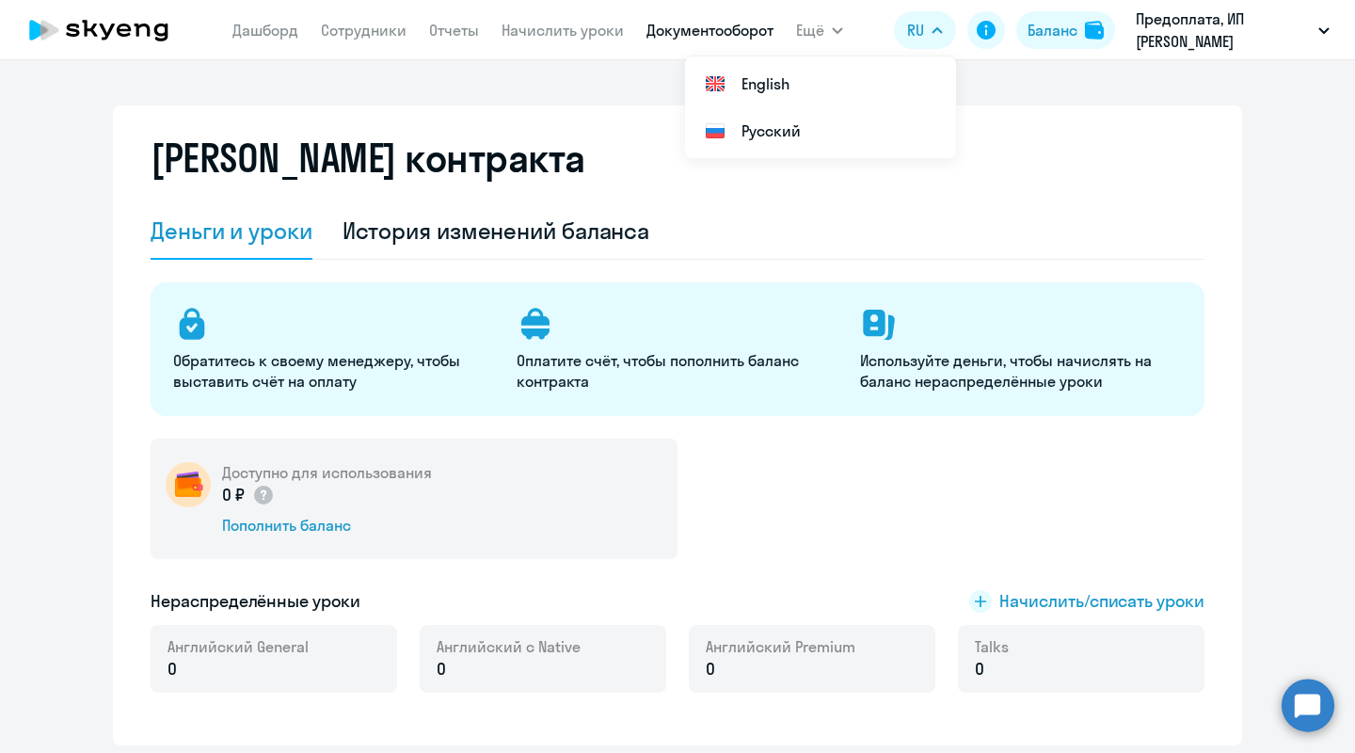
click at [716, 31] on link "Документооборот" at bounding box center [710, 30] width 127 height 19
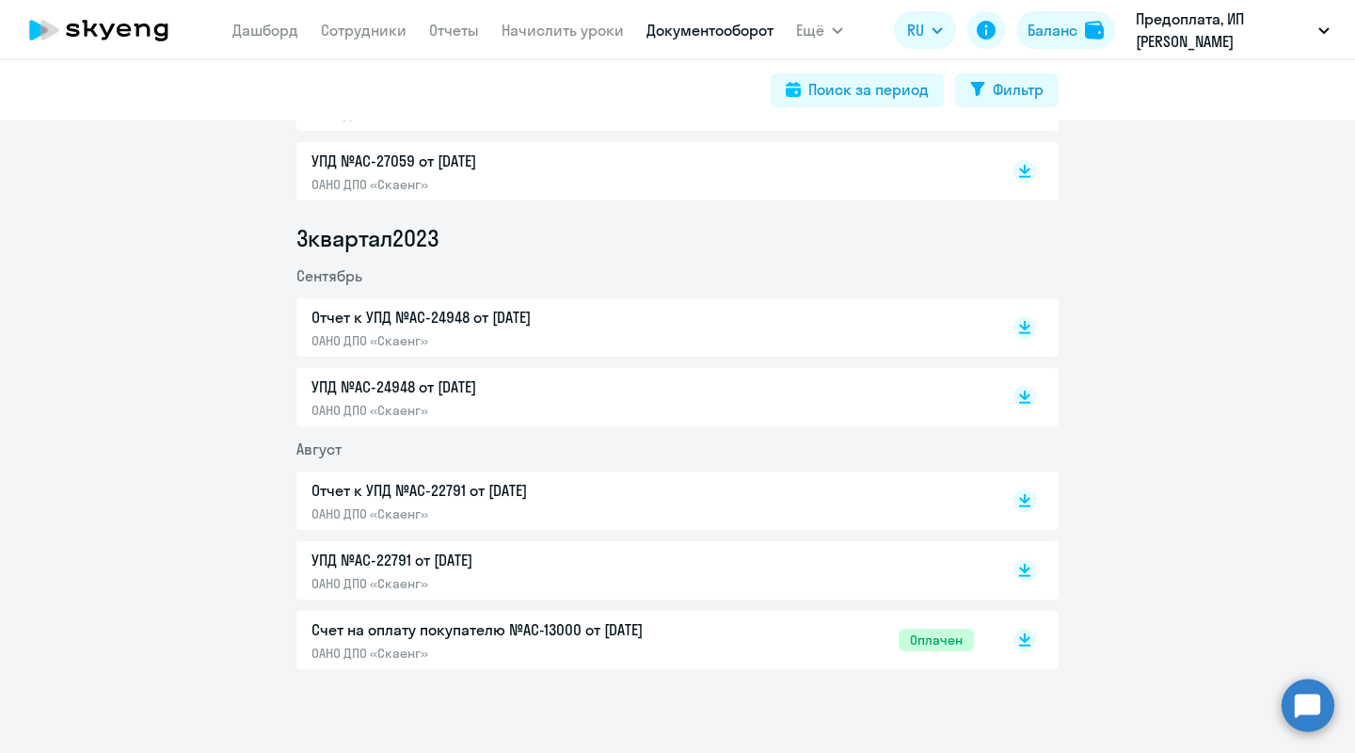
scroll to position [2830, 0]
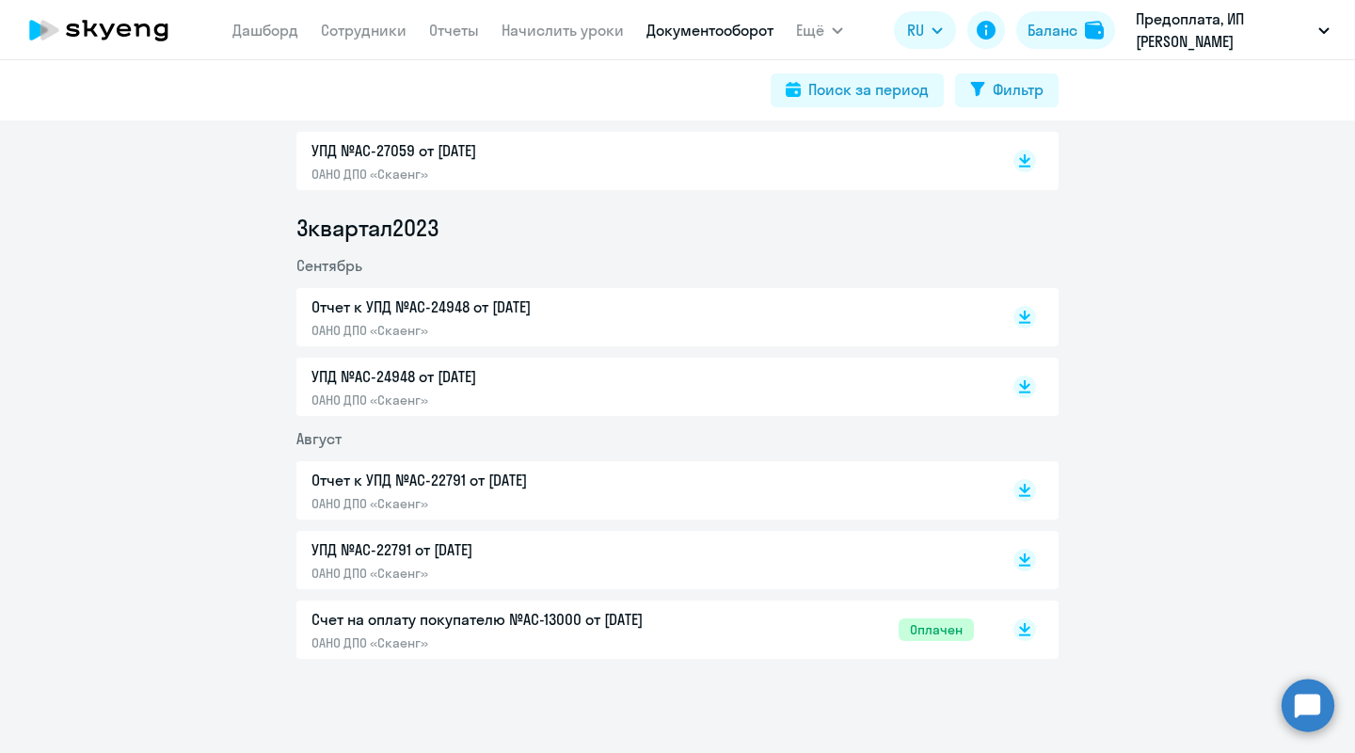
click at [611, 615] on p "Счет на оплату покупателю №AC-13000 от [DATE]" at bounding box center [509, 619] width 395 height 23
